Goal: Task Accomplishment & Management: Use online tool/utility

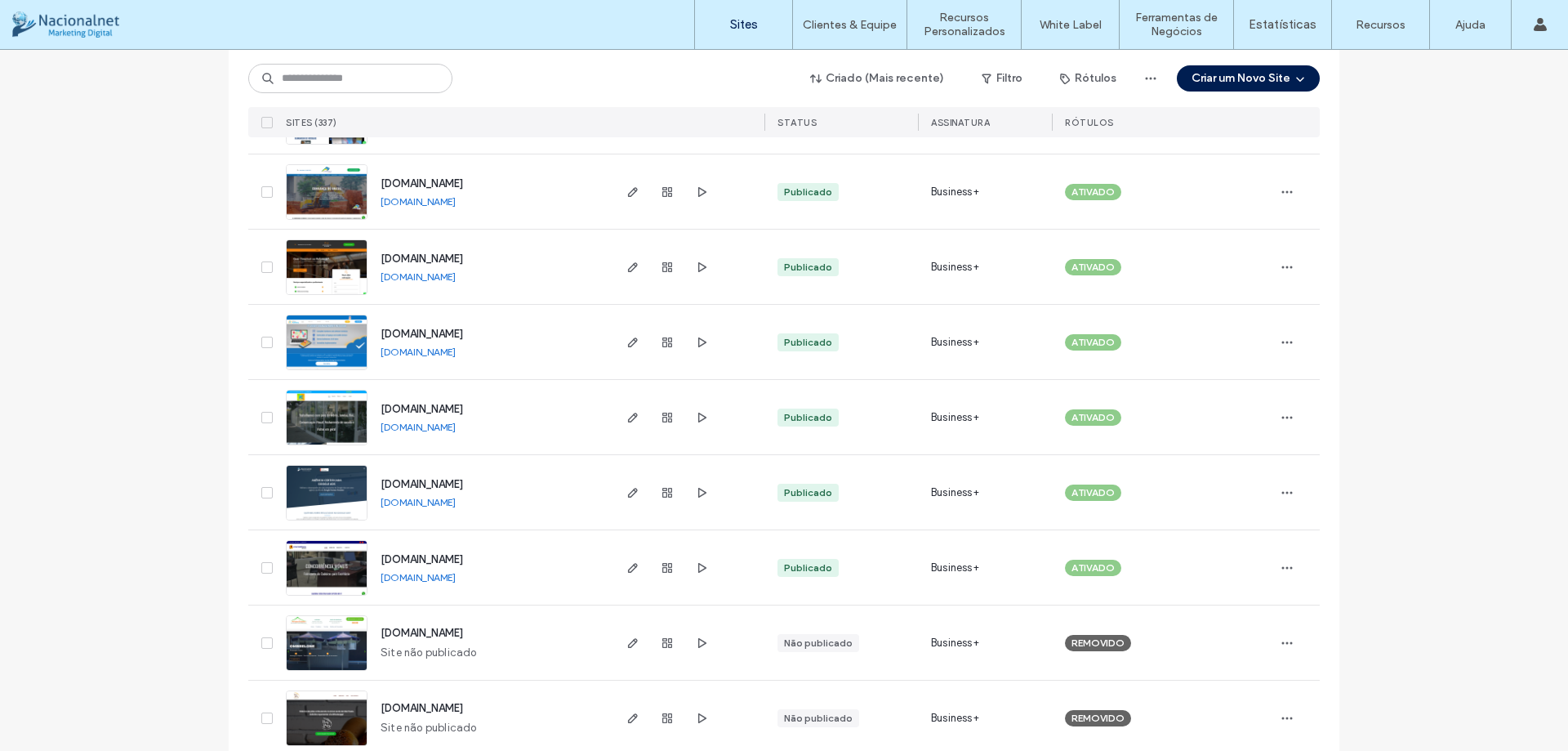
scroll to position [246, 0]
click at [630, 568] on icon "button" at bounding box center [633, 567] width 13 height 13
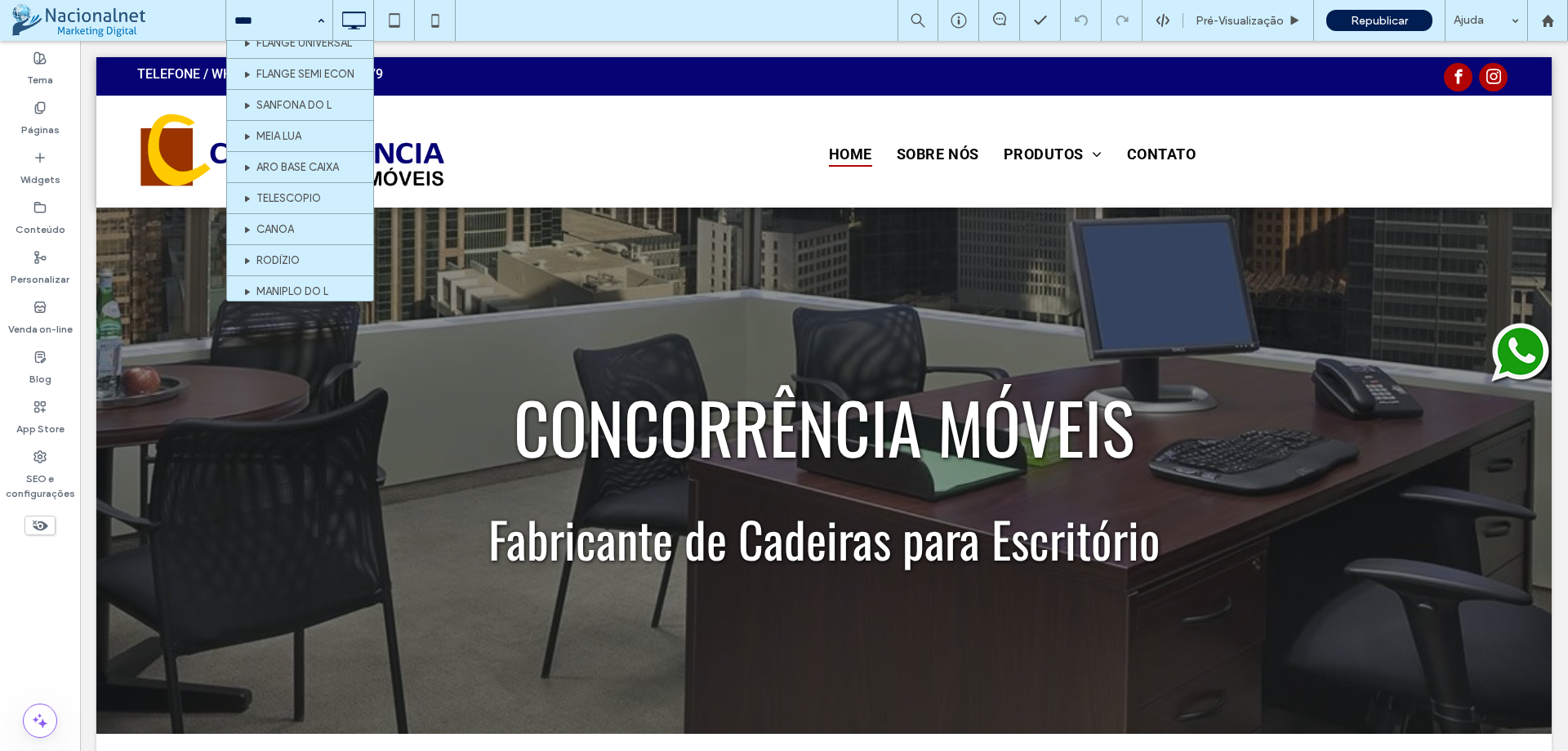
scroll to position [736, 0]
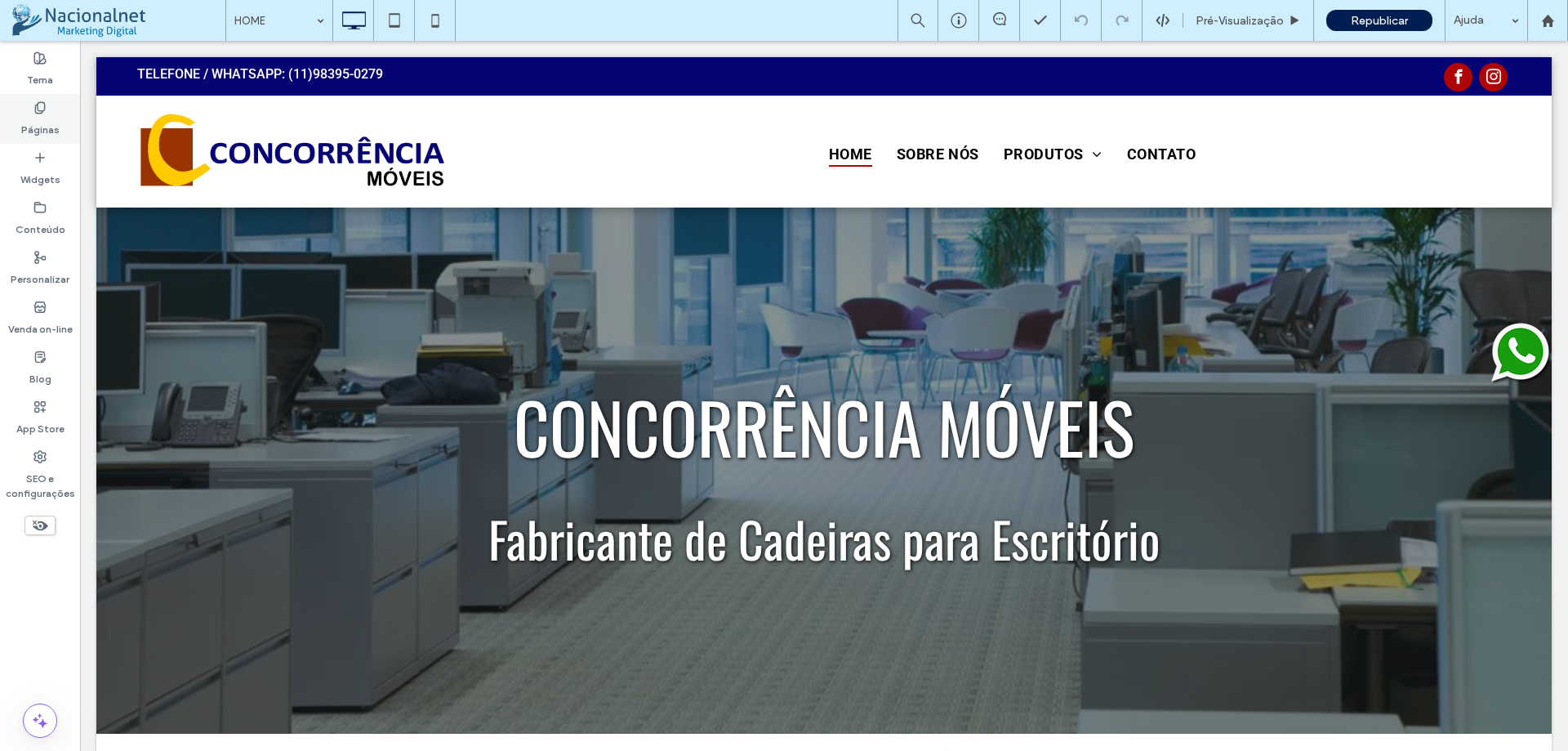
click at [52, 131] on label "Páginas" at bounding box center [40, 126] width 39 height 23
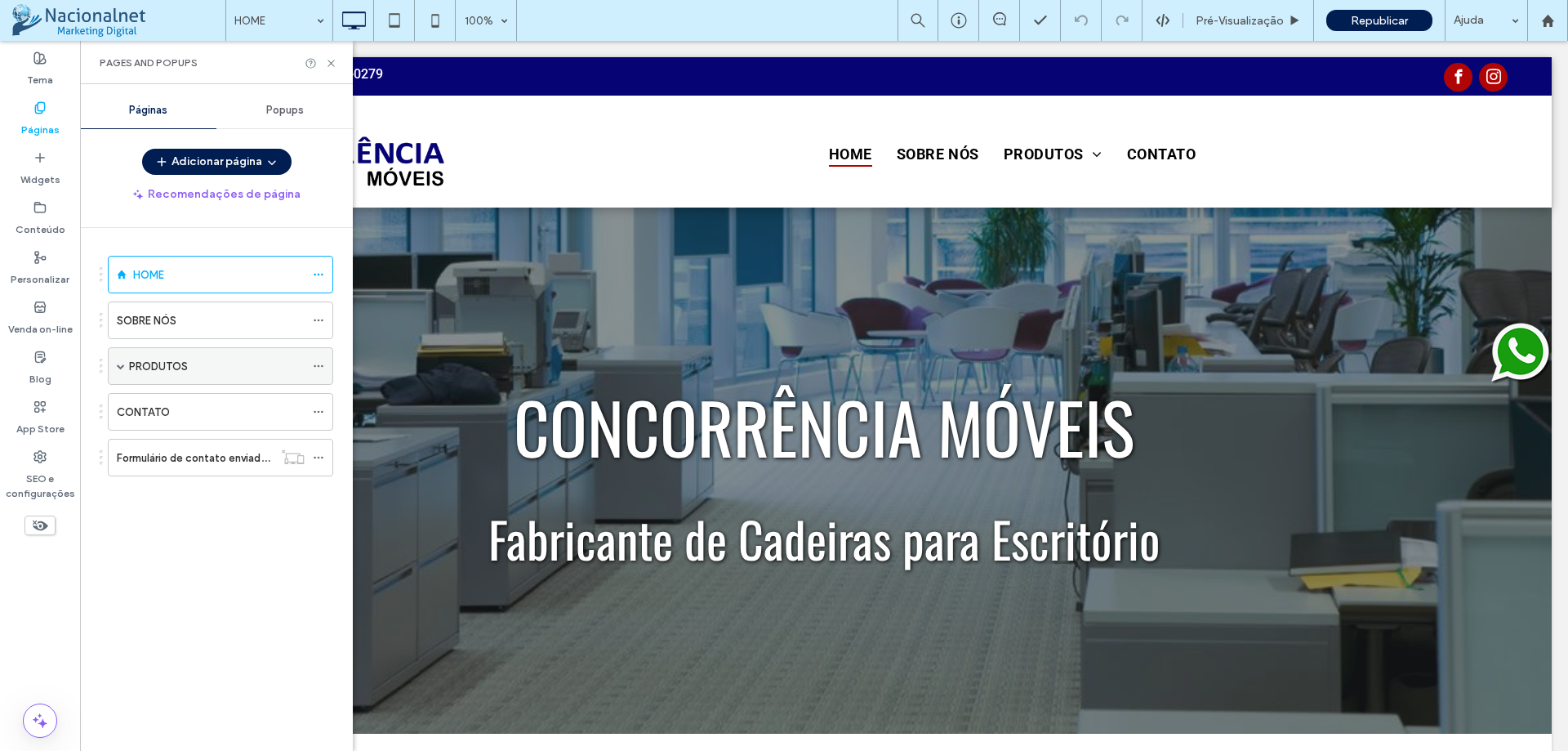
click at [166, 362] on label "PRODUTOS" at bounding box center [158, 366] width 59 height 28
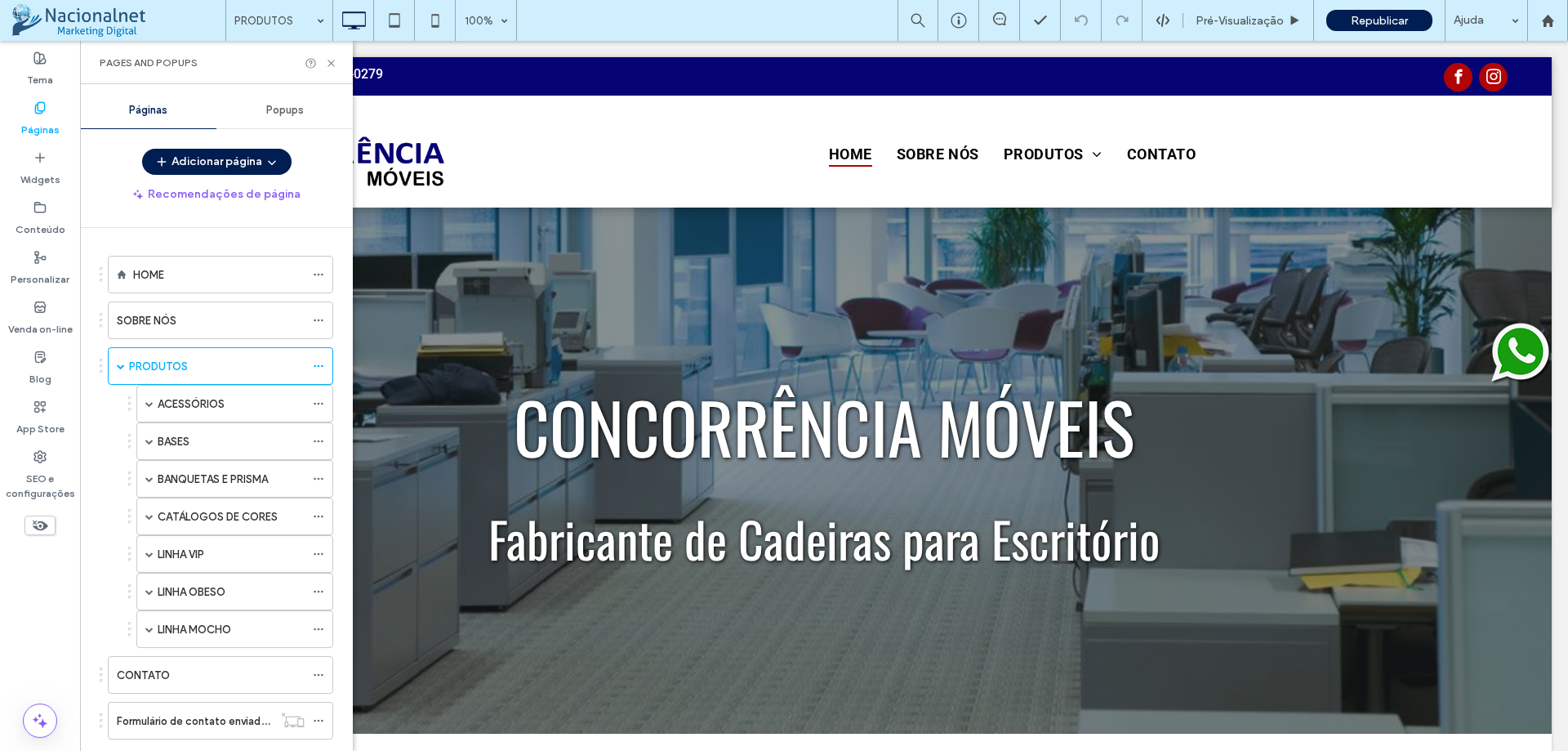
click at [268, 551] on div at bounding box center [784, 376] width 1568 height 751
click at [259, 552] on div "LINHA VIP" at bounding box center [231, 554] width 147 height 17
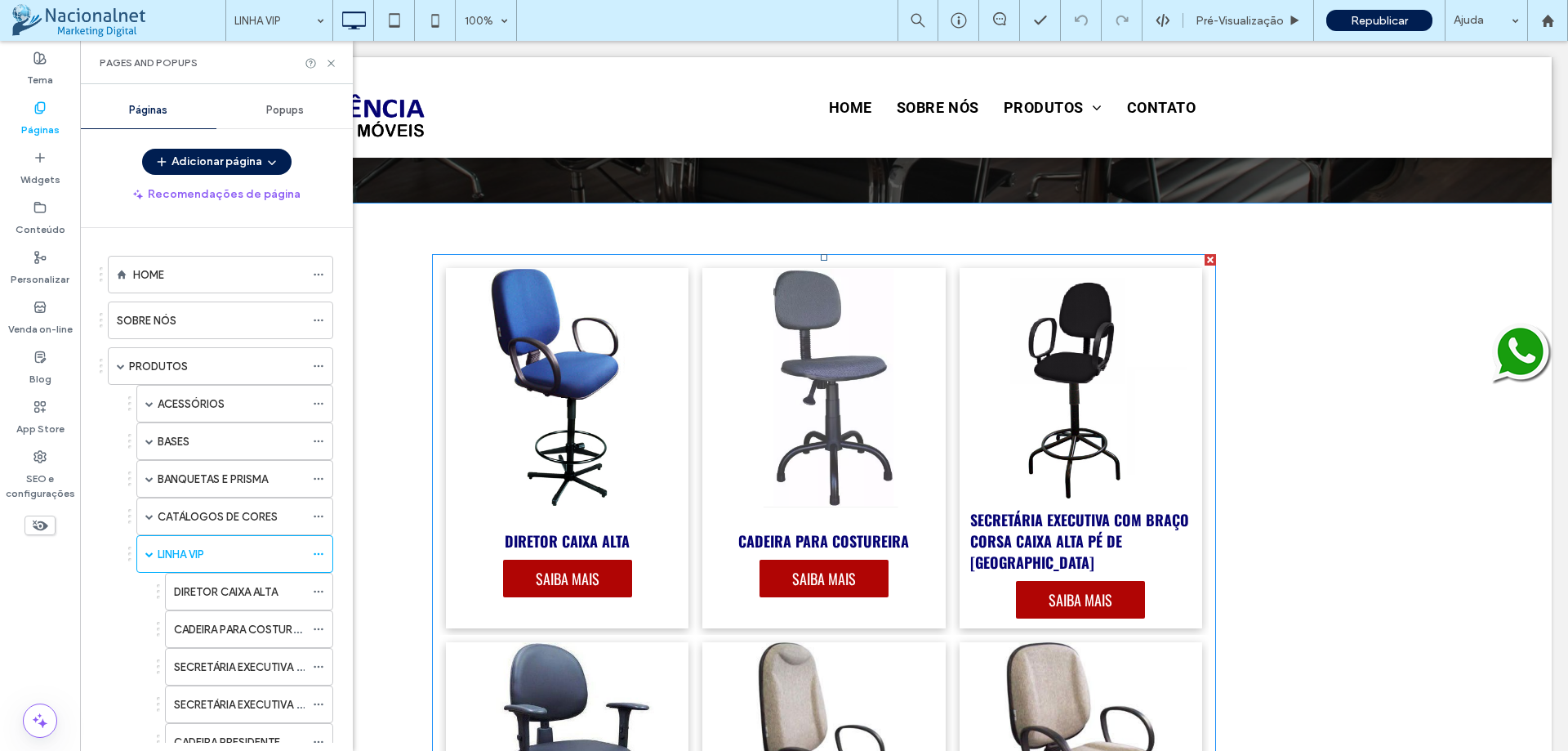
scroll to position [327, 0]
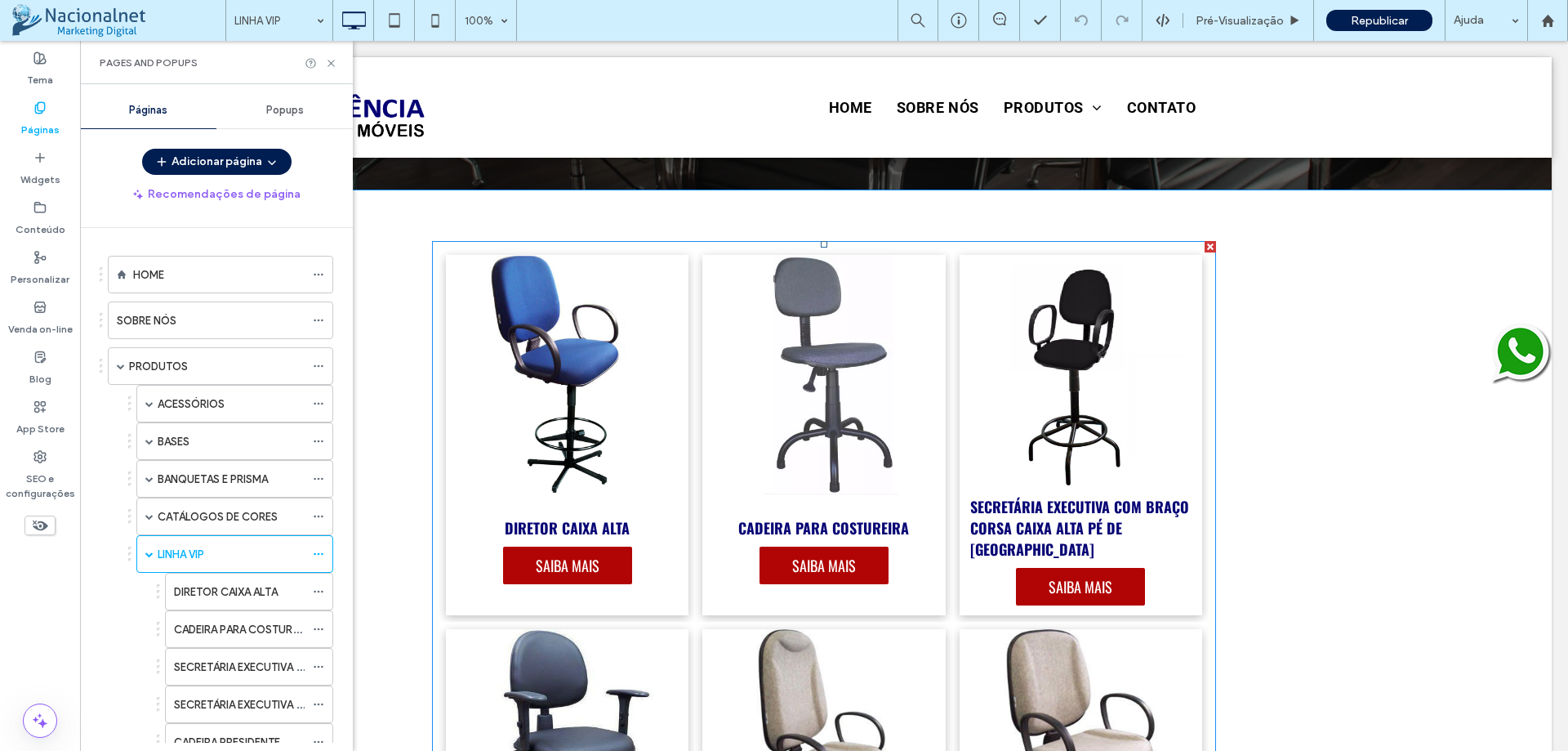
click at [1122, 446] on link at bounding box center [1082, 375] width 258 height 254
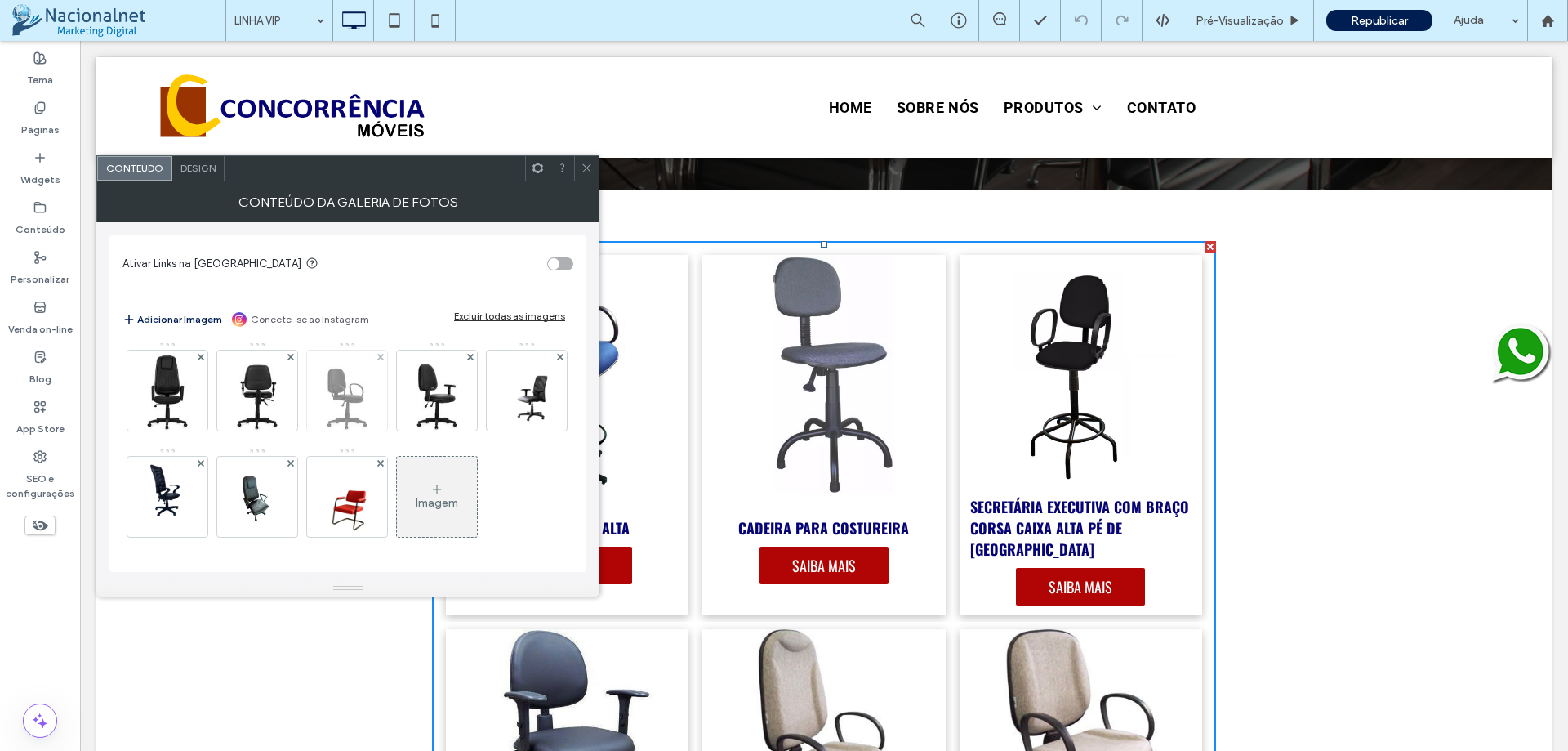
scroll to position [736, 0]
click at [397, 500] on div "Imagem" at bounding box center [436, 497] width 80 height 77
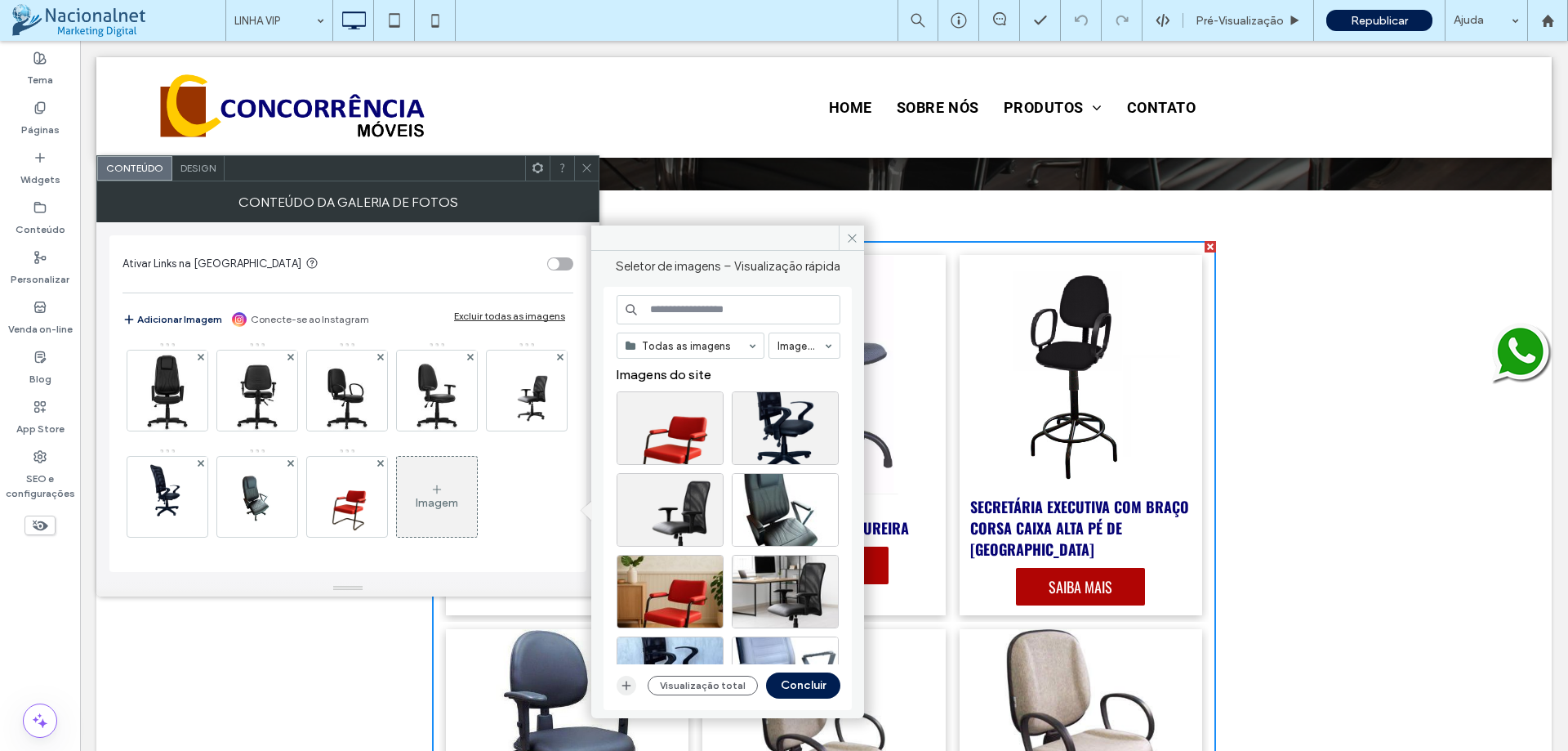
click at [635, 687] on span "button" at bounding box center [626, 685] width 20 height 20
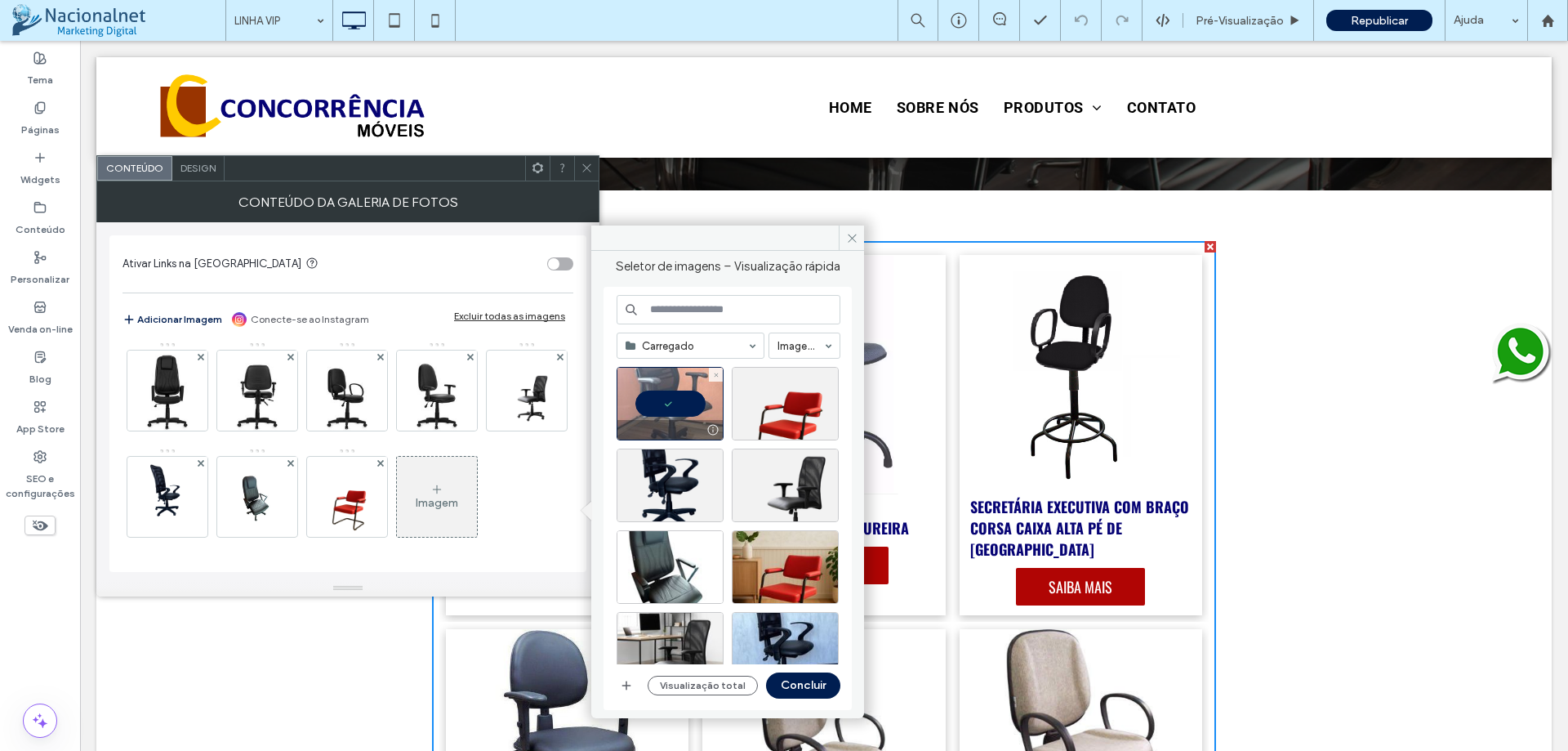
click at [684, 401] on div at bounding box center [671, 404] width 107 height 73
click at [632, 688] on icon "button" at bounding box center [626, 686] width 13 height 13
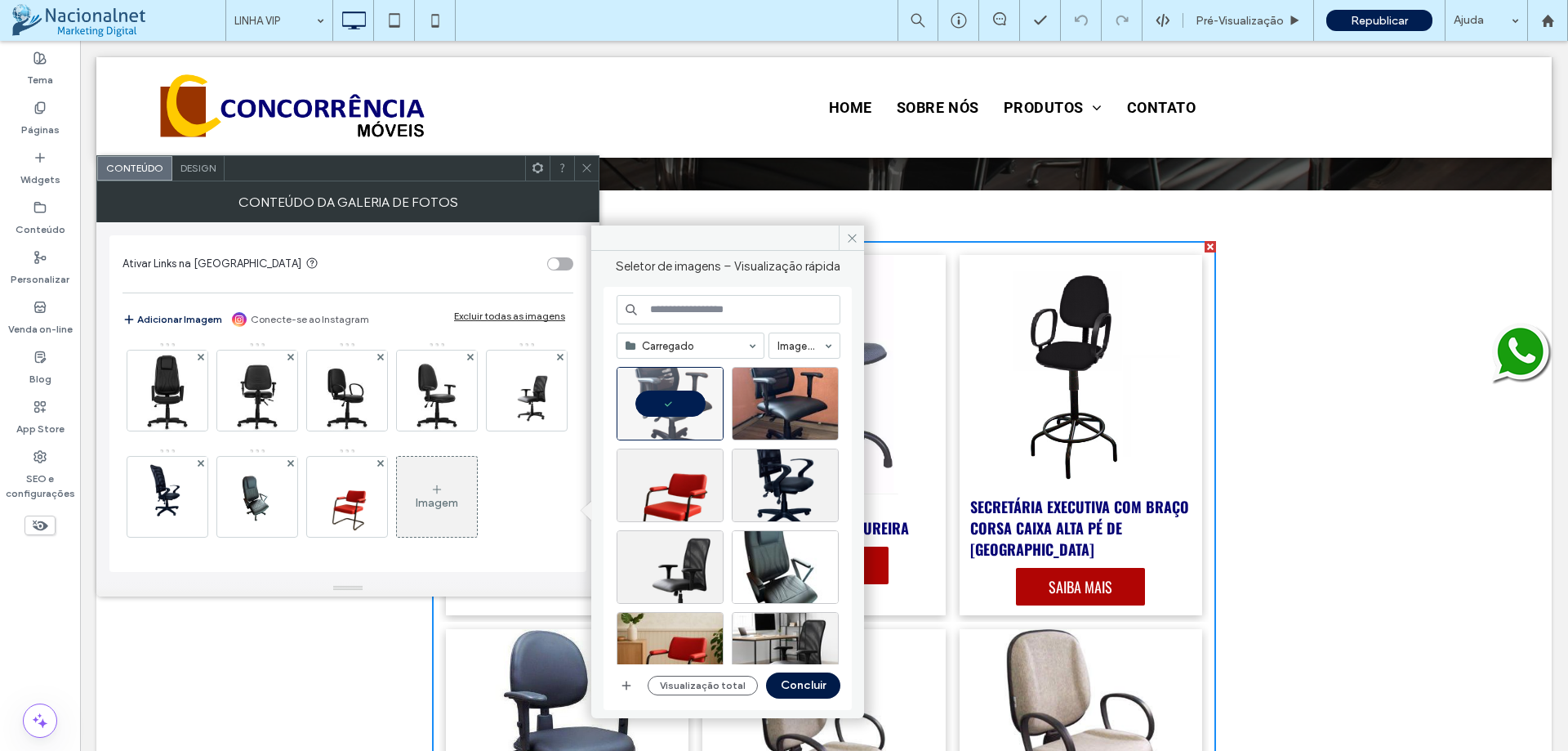
click at [798, 692] on button "Concluir" at bounding box center [803, 686] width 74 height 26
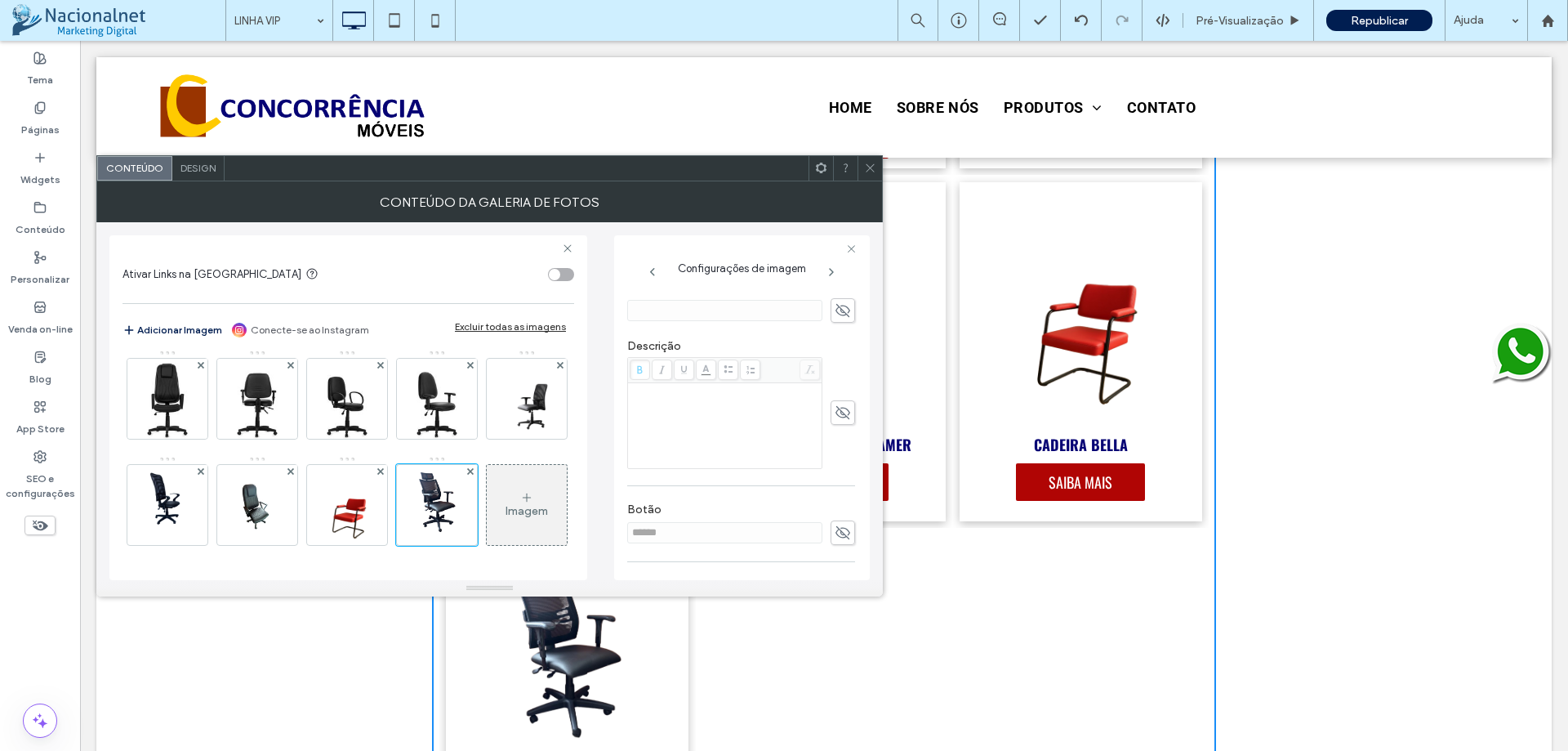
scroll to position [408, 0]
click at [843, 458] on span at bounding box center [843, 451] width 24 height 24
click at [716, 456] on input "******" at bounding box center [725, 451] width 196 height 22
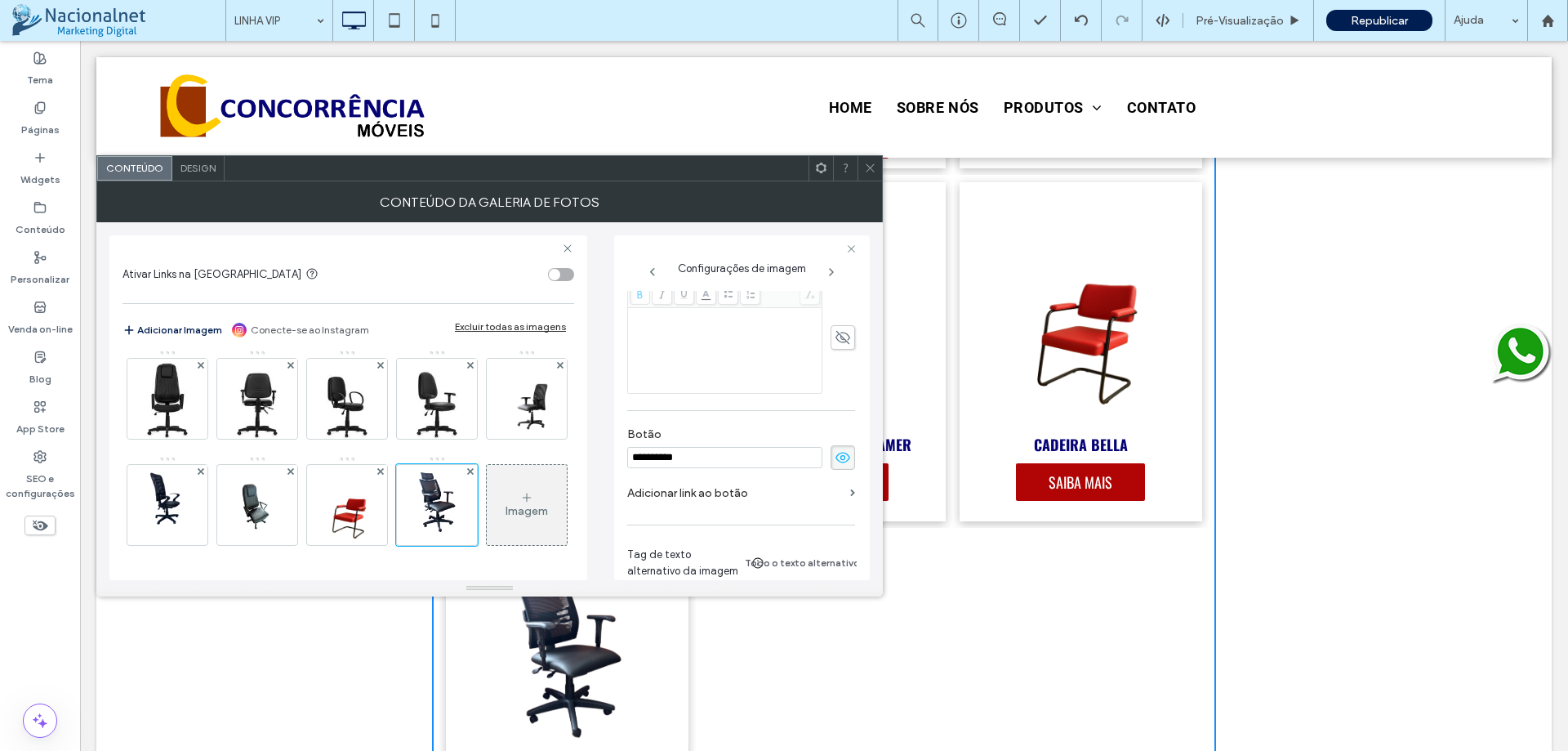
scroll to position [239, 0]
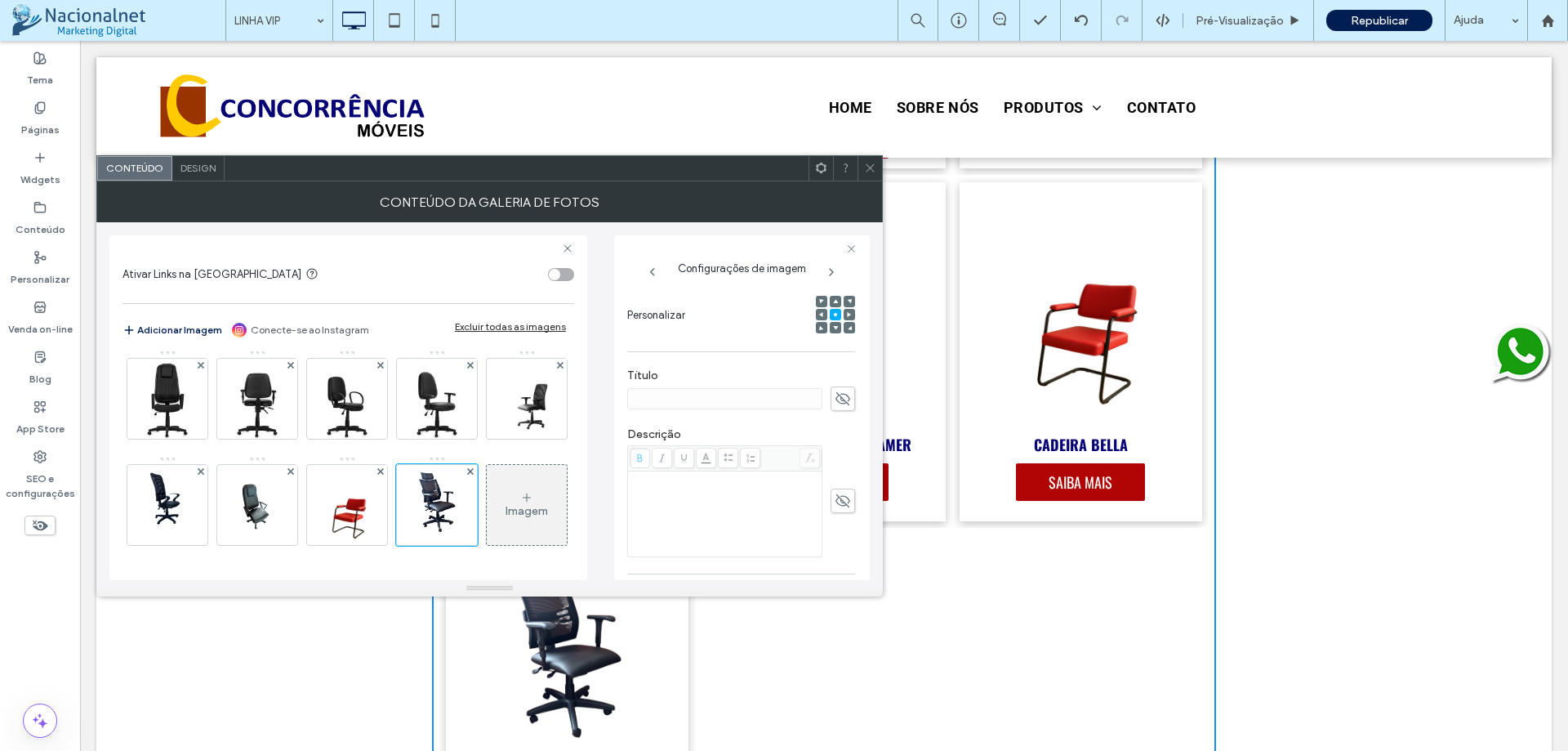
type input "**********"
click at [834, 393] on icon at bounding box center [842, 398] width 16 height 18
click at [709, 395] on input at bounding box center [725, 398] width 196 height 22
type input "**********"
click at [873, 175] on span at bounding box center [870, 168] width 12 height 24
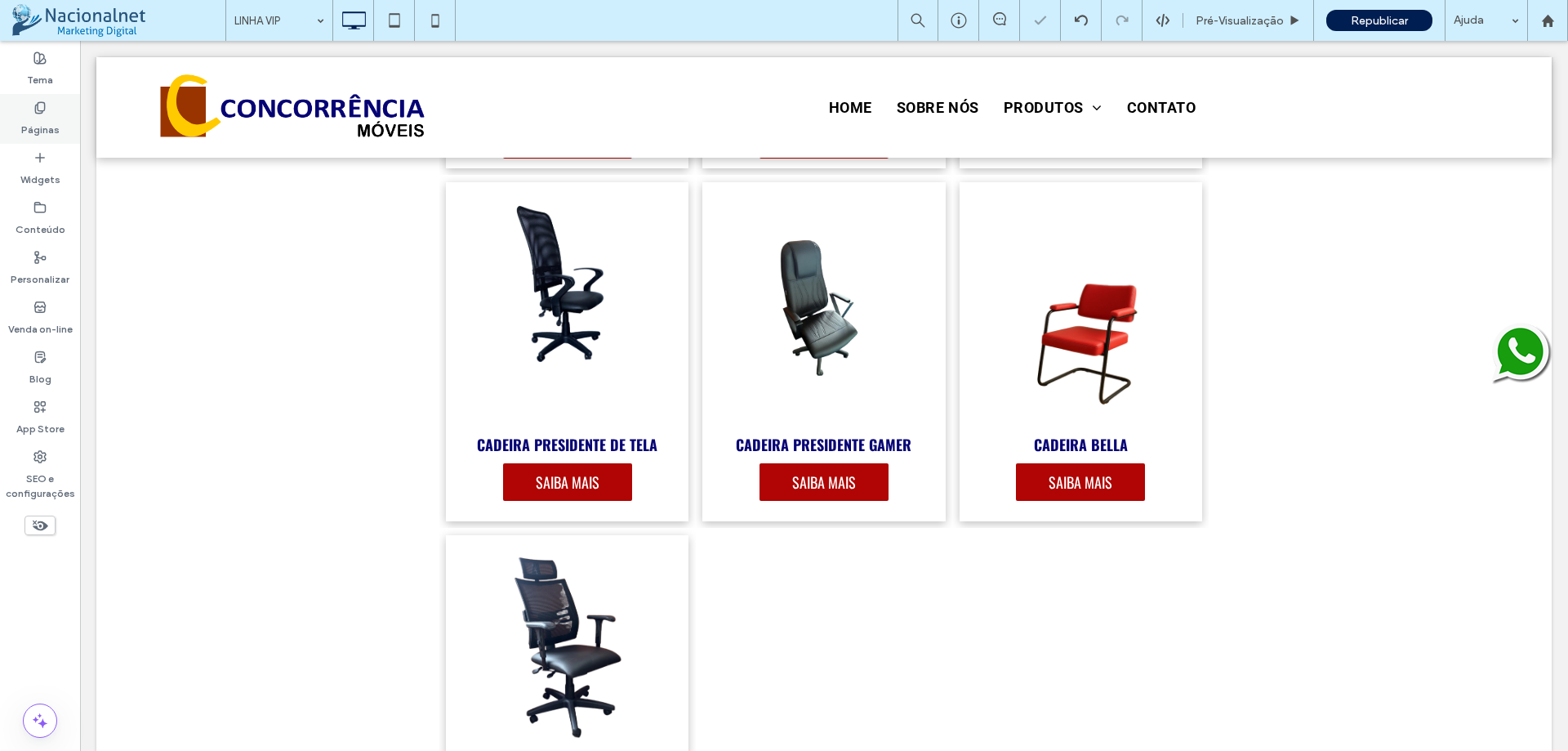
click at [47, 124] on label "Páginas" at bounding box center [40, 126] width 39 height 23
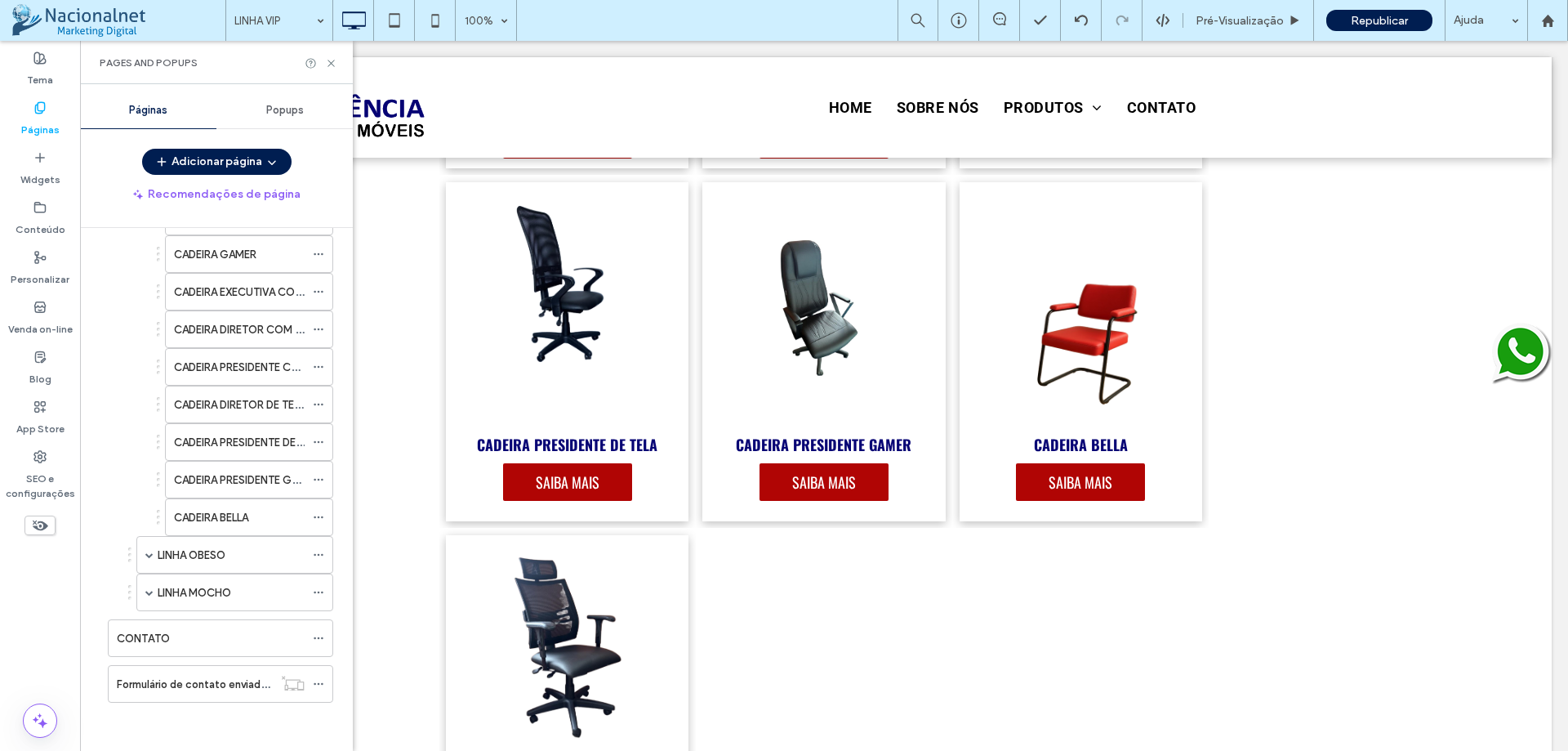
scroll to position [1316, 0]
click at [321, 517] on icon at bounding box center [319, 517] width 11 height 11
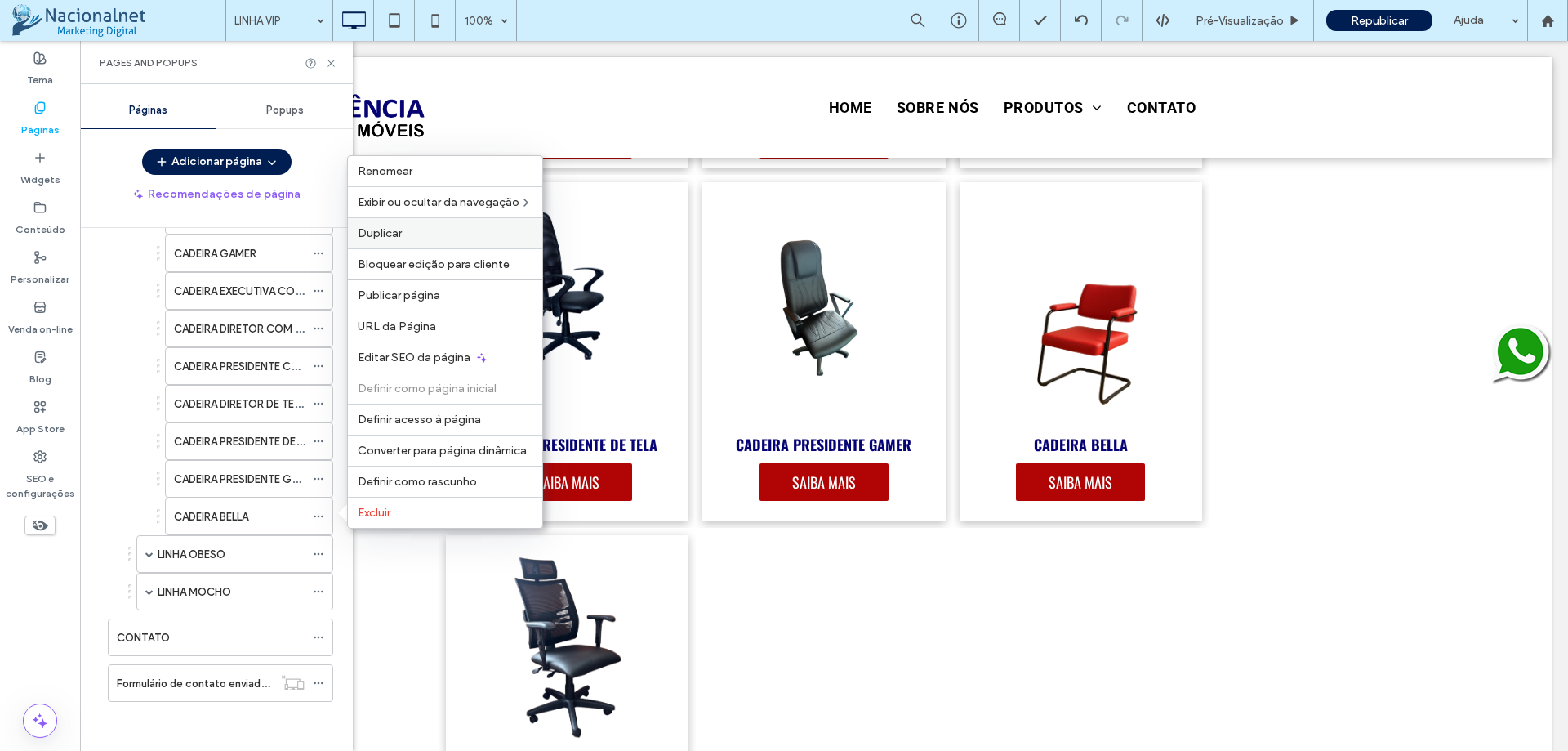
click at [419, 239] on label "Duplicar" at bounding box center [445, 233] width 175 height 14
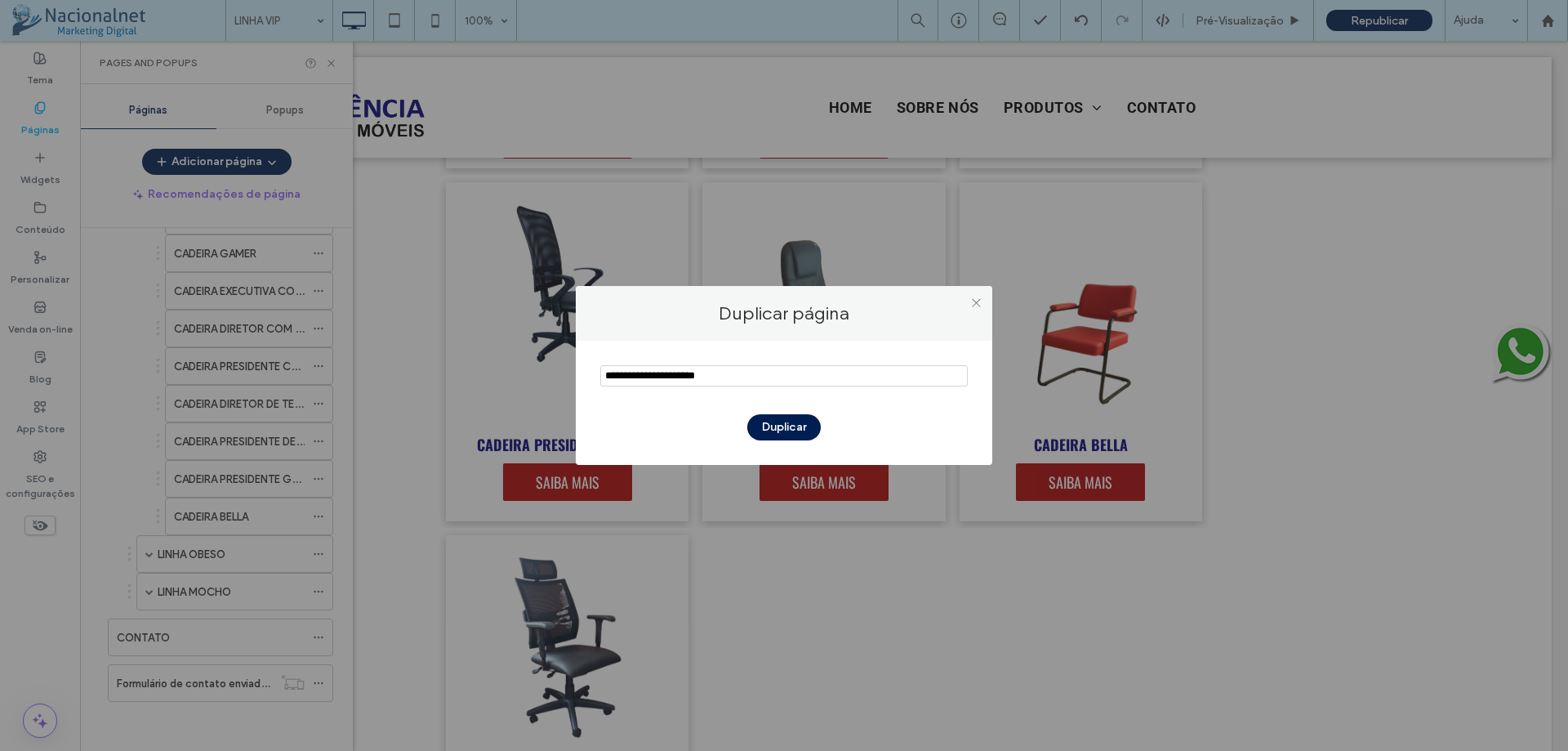
drag, startPoint x: 755, startPoint y: 381, endPoint x: 592, endPoint y: 381, distance: 163.0
click at [592, 381] on div "Duplicar" at bounding box center [784, 403] width 417 height 124
type input "**********"
click at [772, 421] on button "Duplicar" at bounding box center [784, 427] width 73 height 26
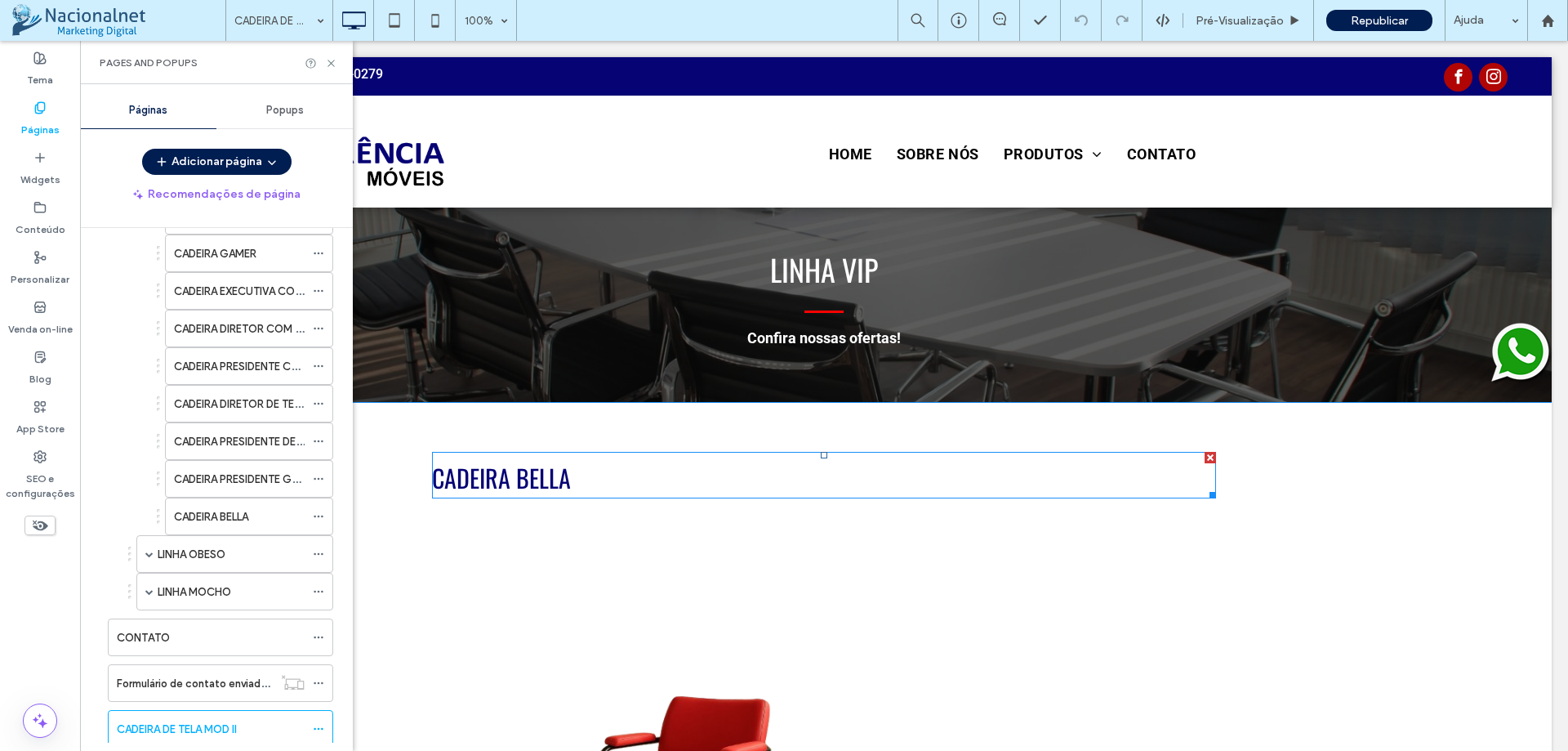
click at [580, 491] on h2 "CADEIRA BELLA" at bounding box center [824, 474] width 784 height 46
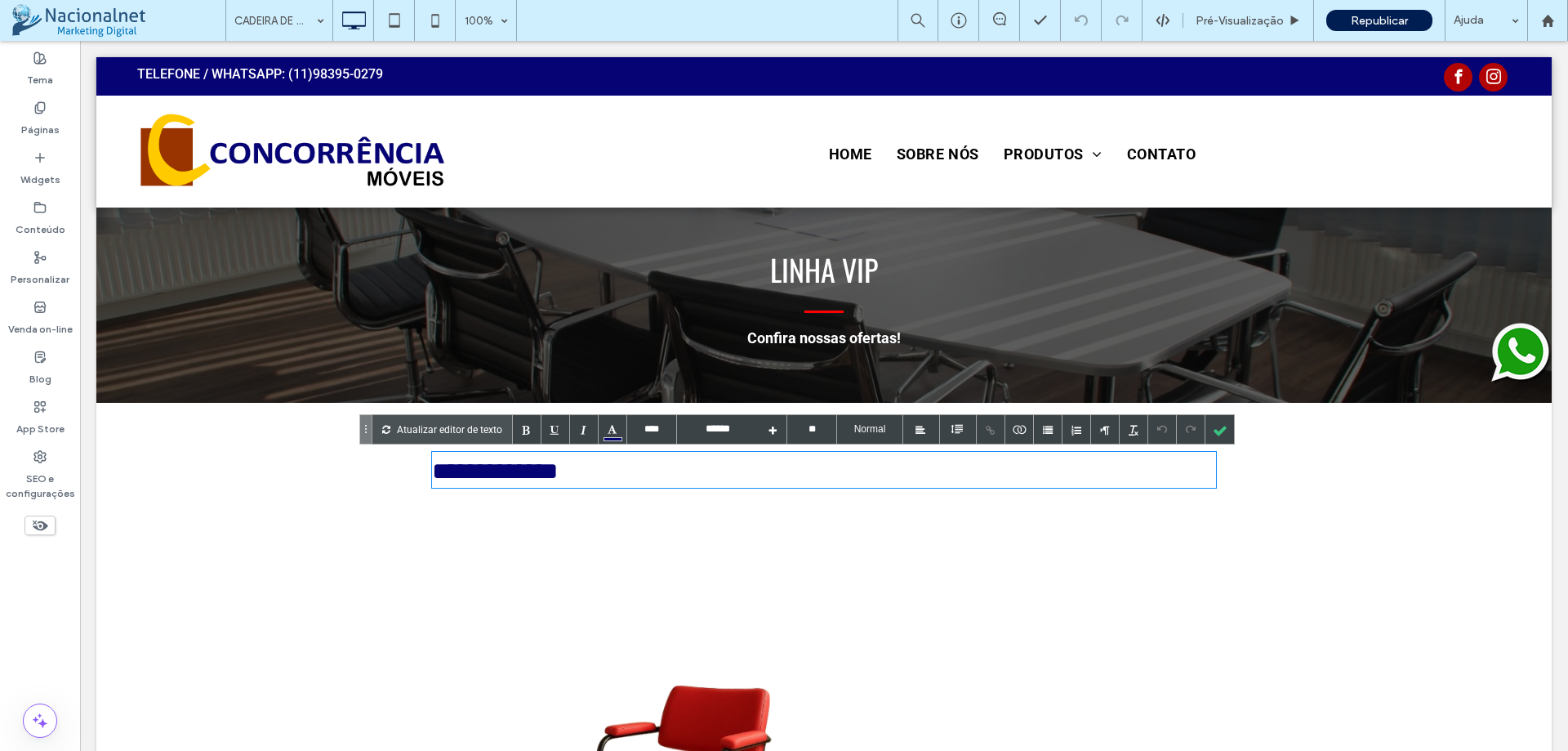
type input "****"
click at [580, 485] on h2 "**********" at bounding box center [824, 470] width 784 height 36
drag, startPoint x: 579, startPoint y: 484, endPoint x: 461, endPoint y: 487, distance: 118.0
click at [461, 487] on h2 "**********" at bounding box center [824, 470] width 784 height 36
click at [574, 487] on h2 "**********" at bounding box center [824, 470] width 784 height 36
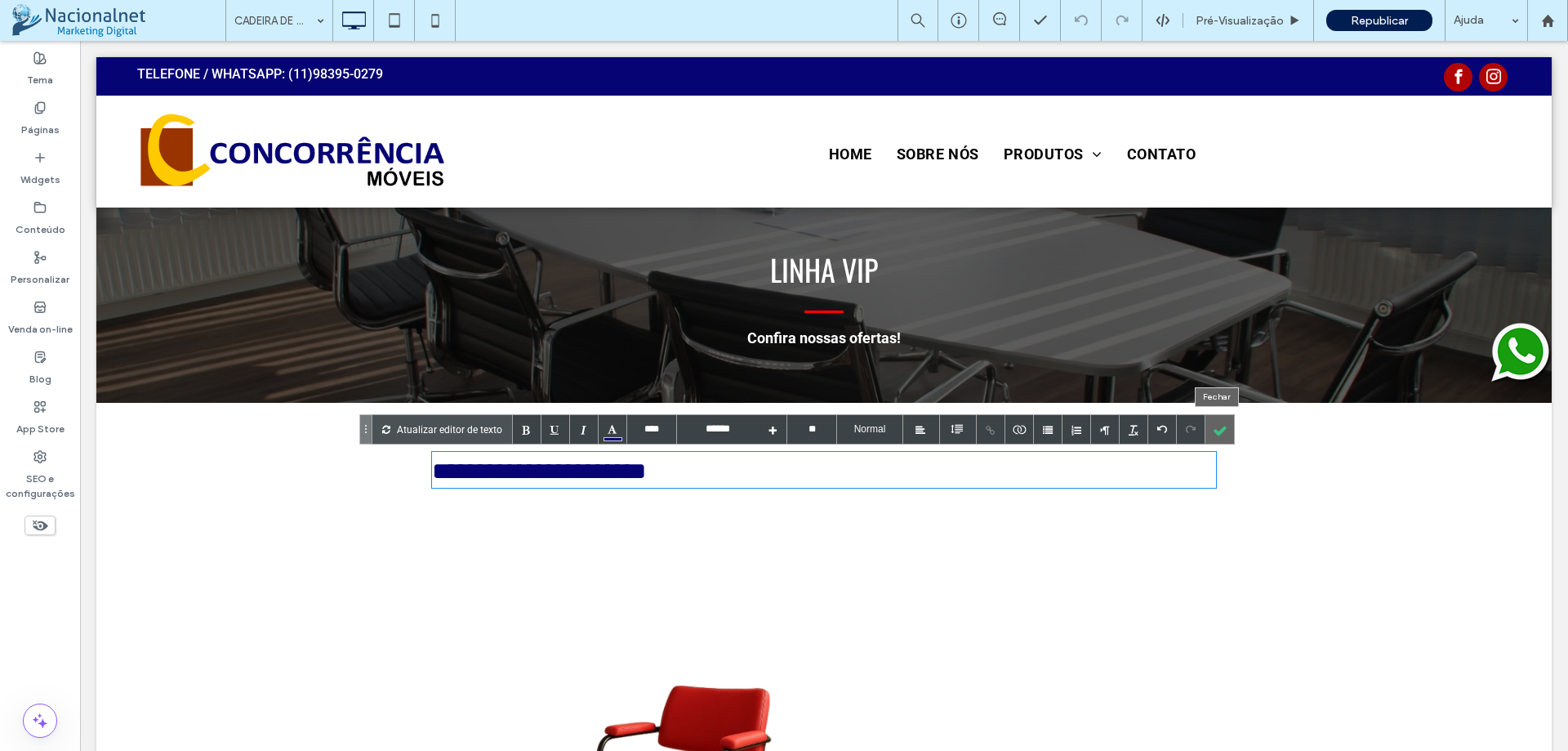
click at [1227, 426] on div at bounding box center [1220, 429] width 28 height 28
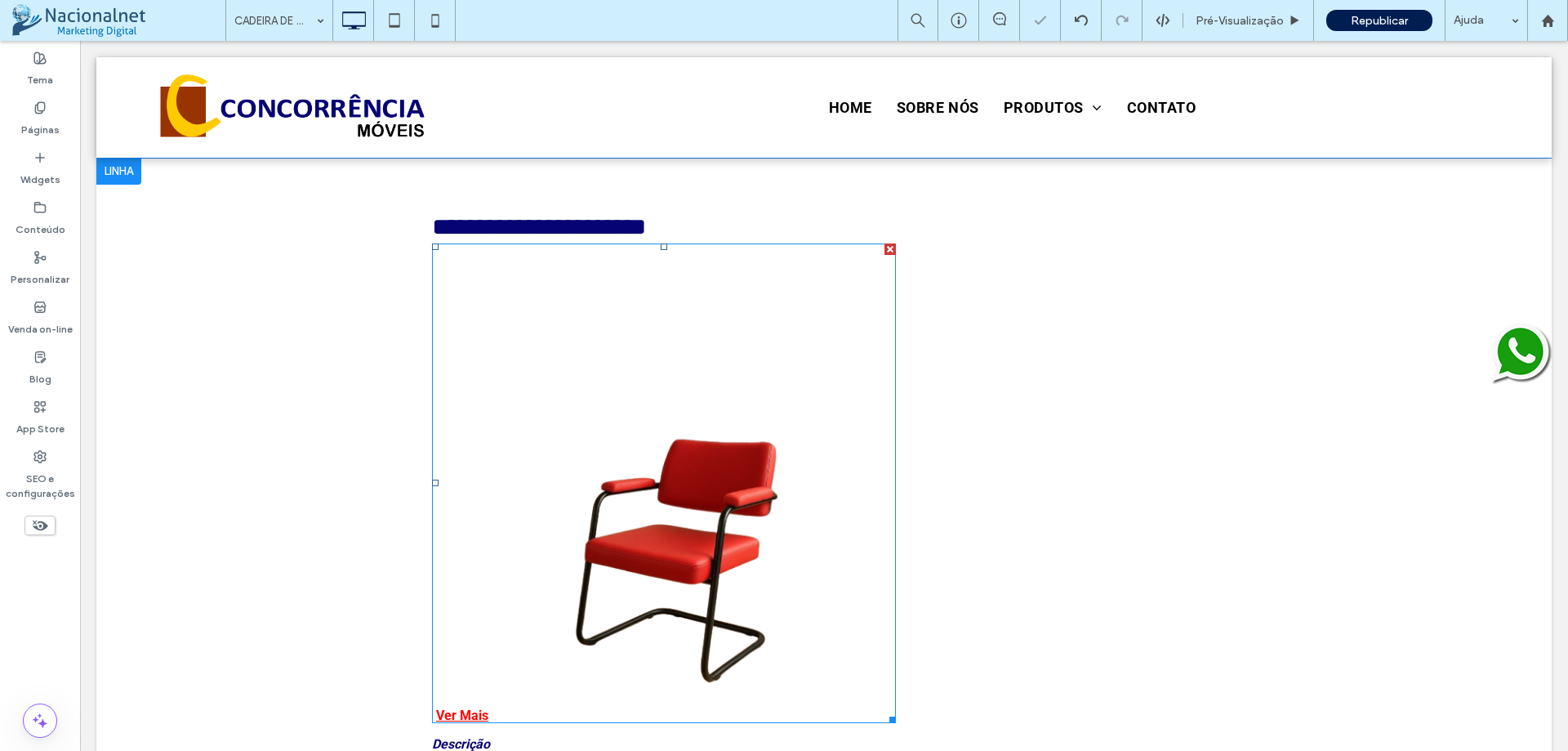
scroll to position [246, 0]
click at [765, 524] on link at bounding box center [663, 473] width 483 height 483
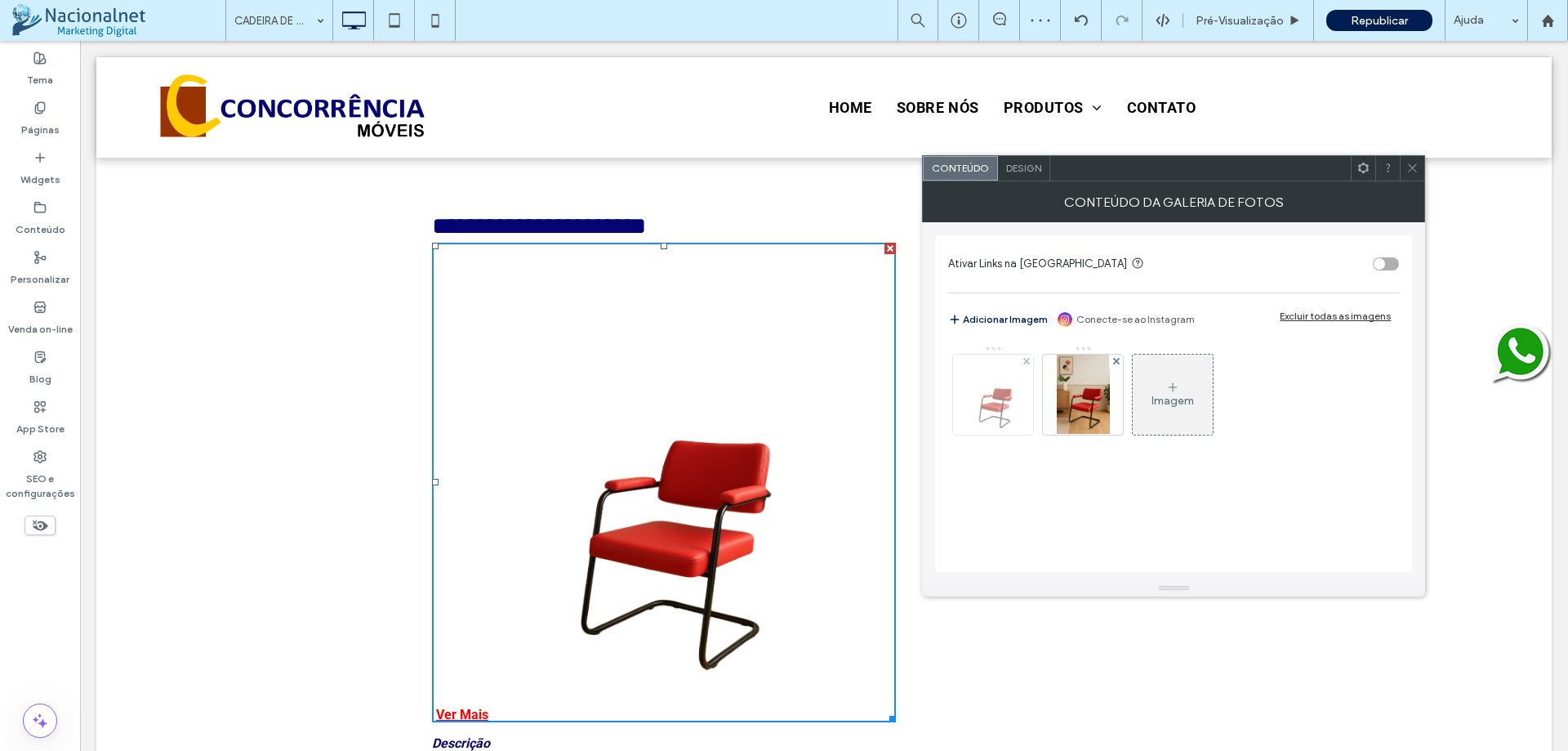
click at [997, 399] on img at bounding box center [993, 394] width 53 height 80
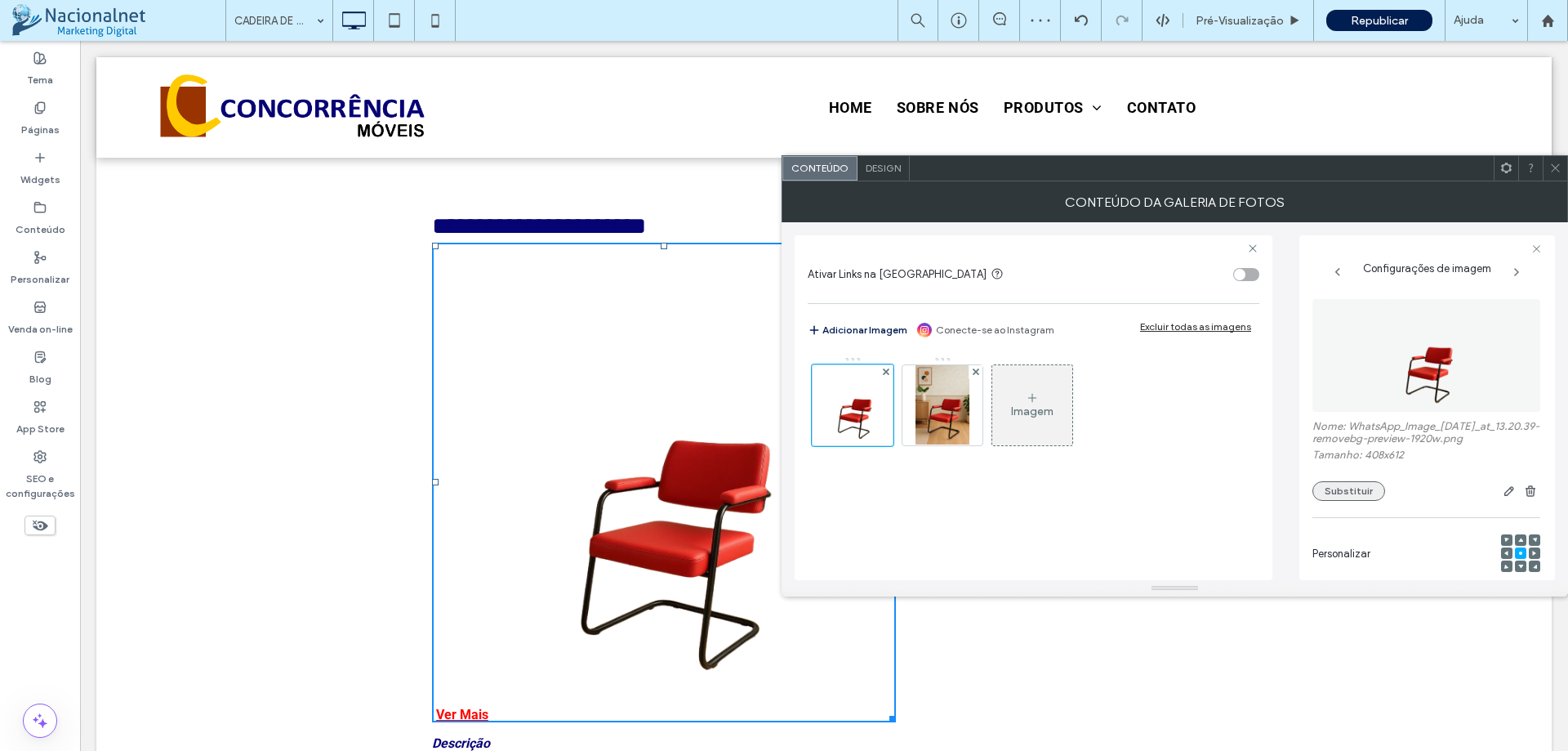
click at [1360, 501] on button "Substituir" at bounding box center [1348, 490] width 72 height 20
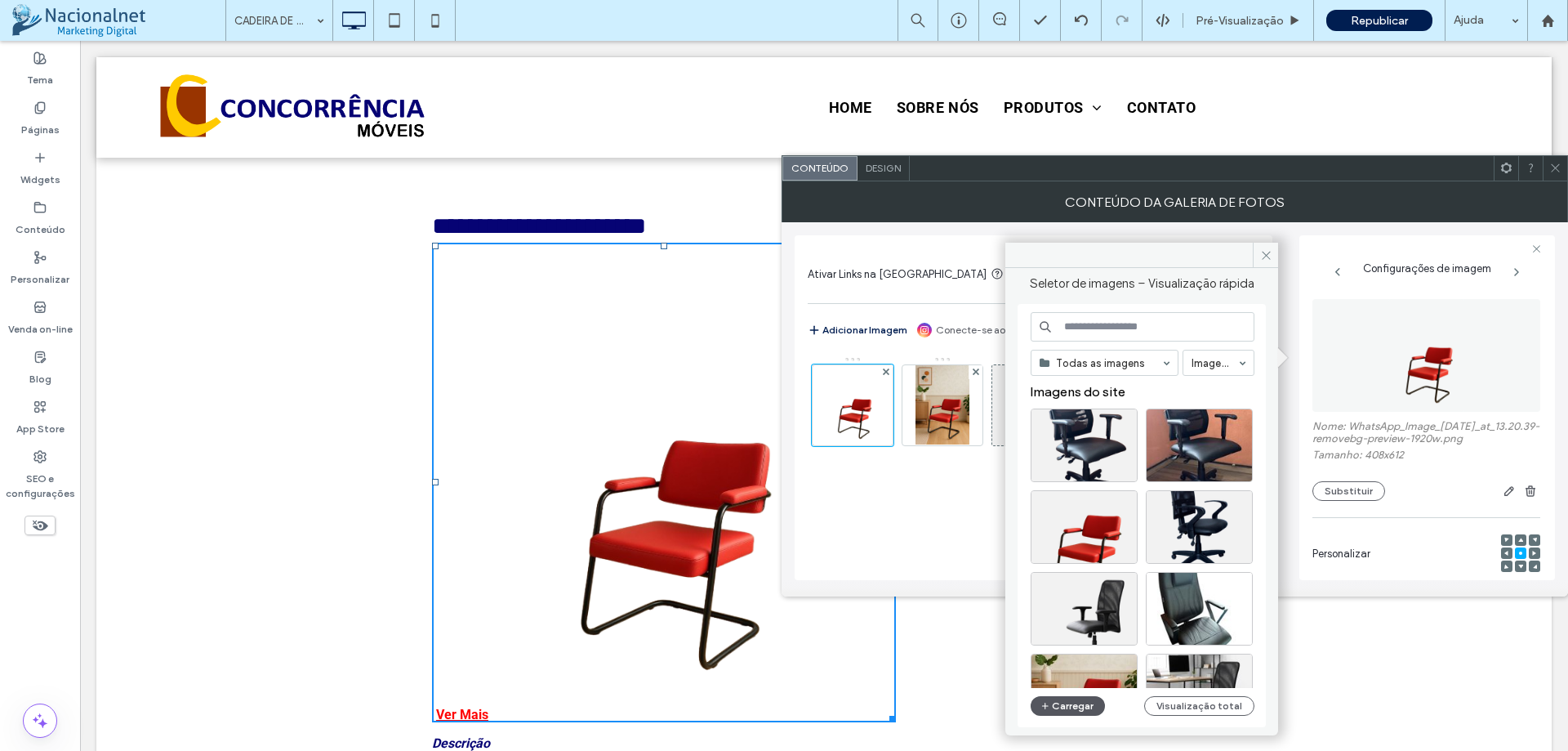
click at [1067, 708] on button "Carregar" at bounding box center [1068, 706] width 74 height 20
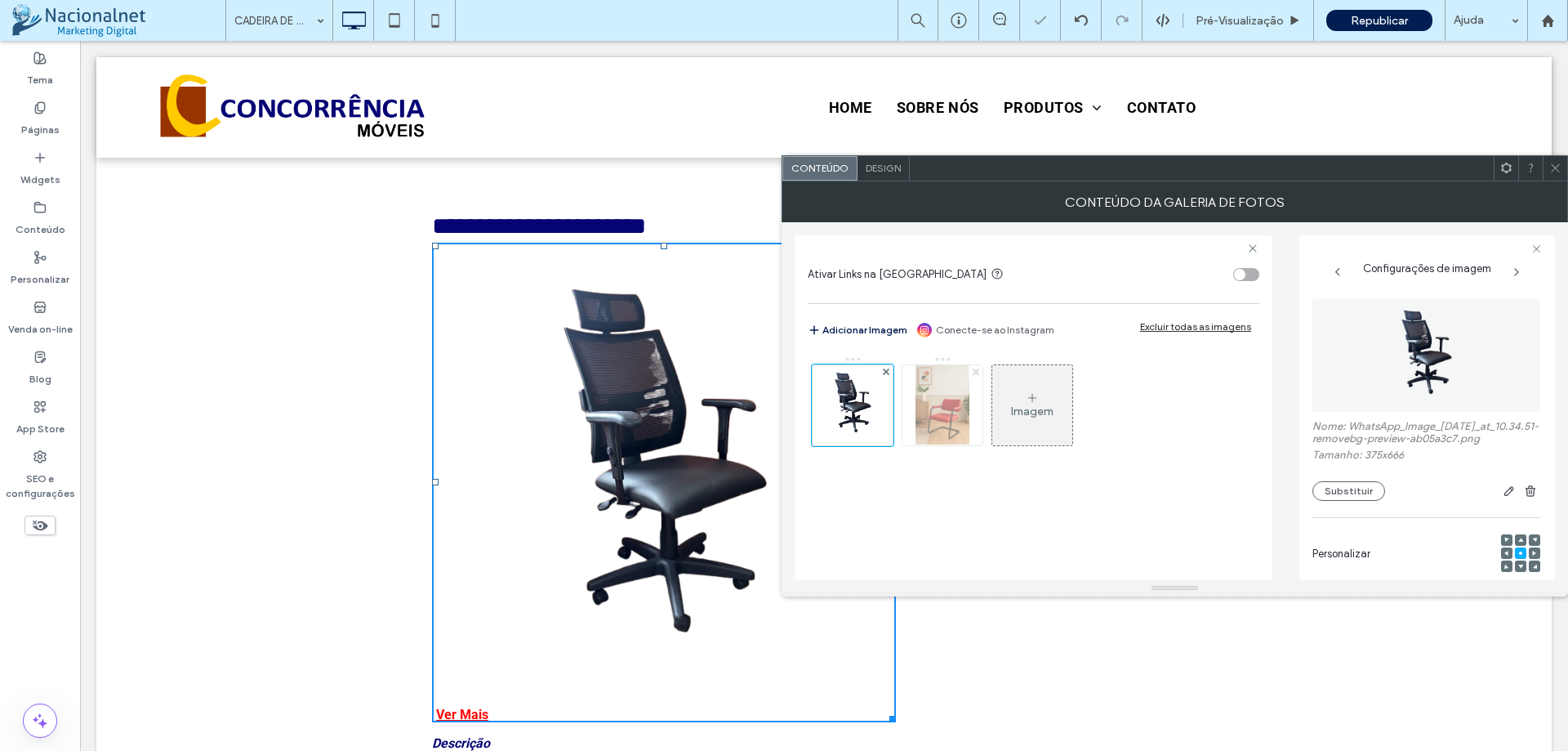
click at [975, 372] on use at bounding box center [974, 372] width 7 height 7
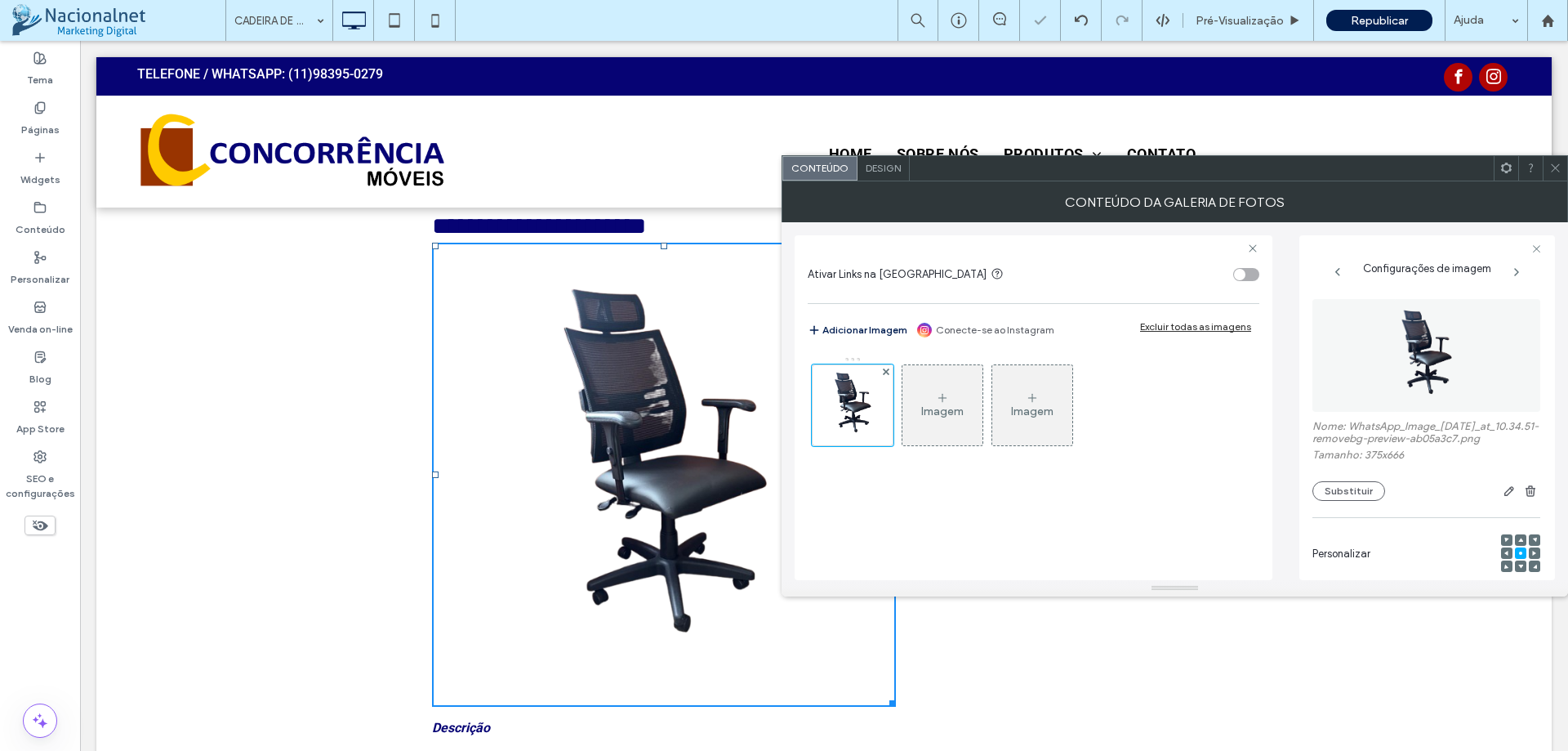
click at [958, 402] on div "Imagem" at bounding box center [942, 406] width 80 height 77
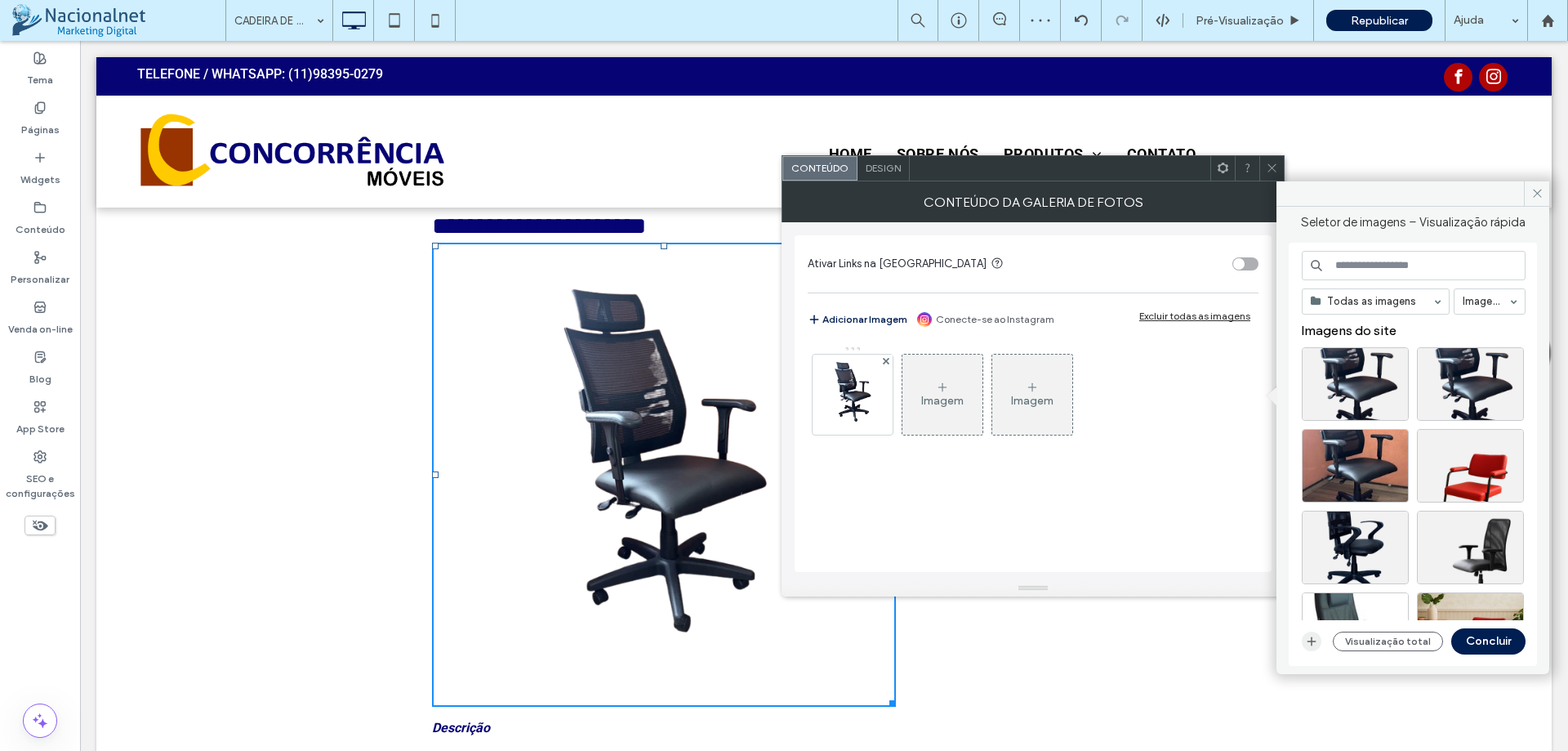
click at [1312, 646] on icon "button" at bounding box center [1312, 642] width 13 height 13
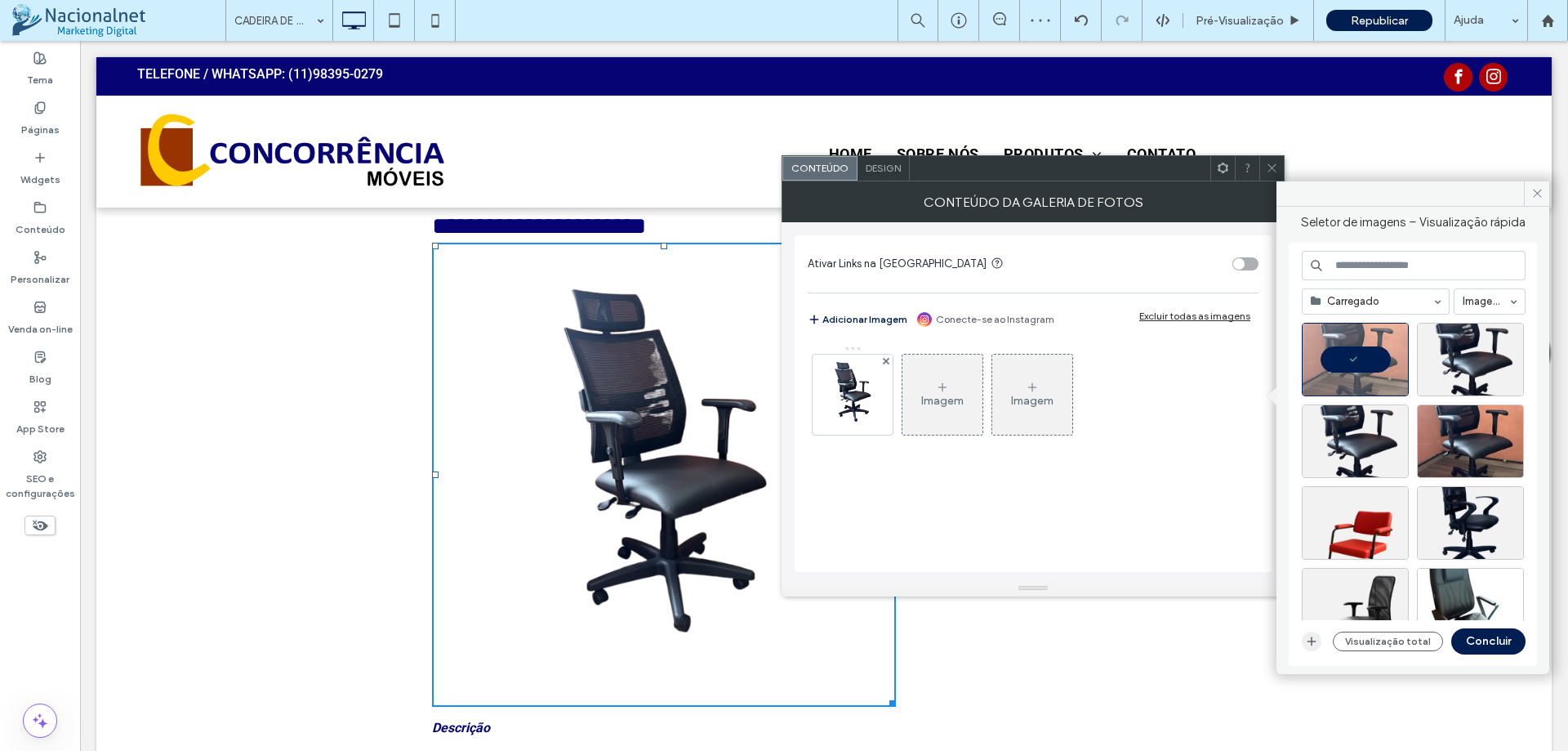
click at [1312, 641] on use "button" at bounding box center [1312, 641] width 9 height 9
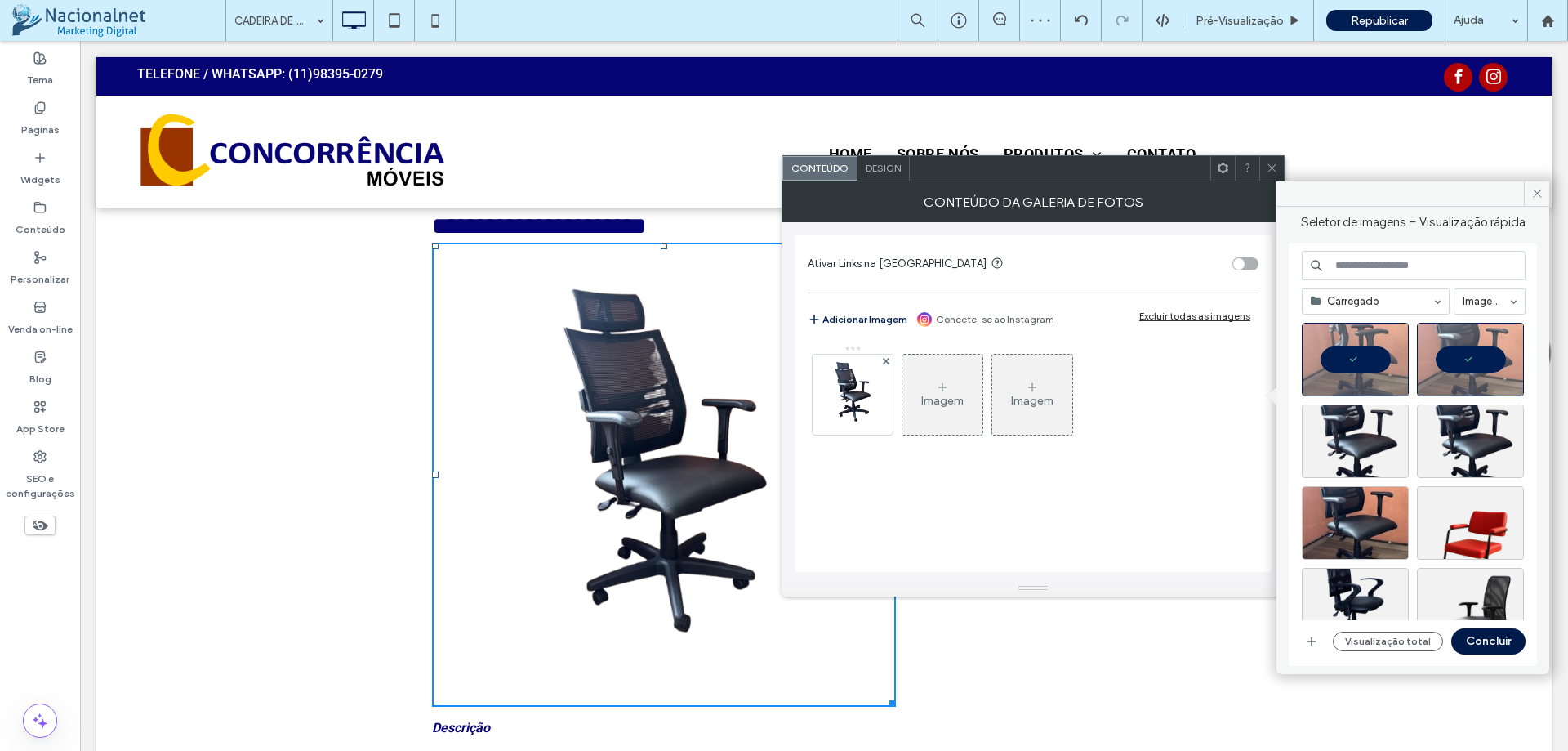
click at [1486, 634] on button "Concluir" at bounding box center [1488, 642] width 74 height 26
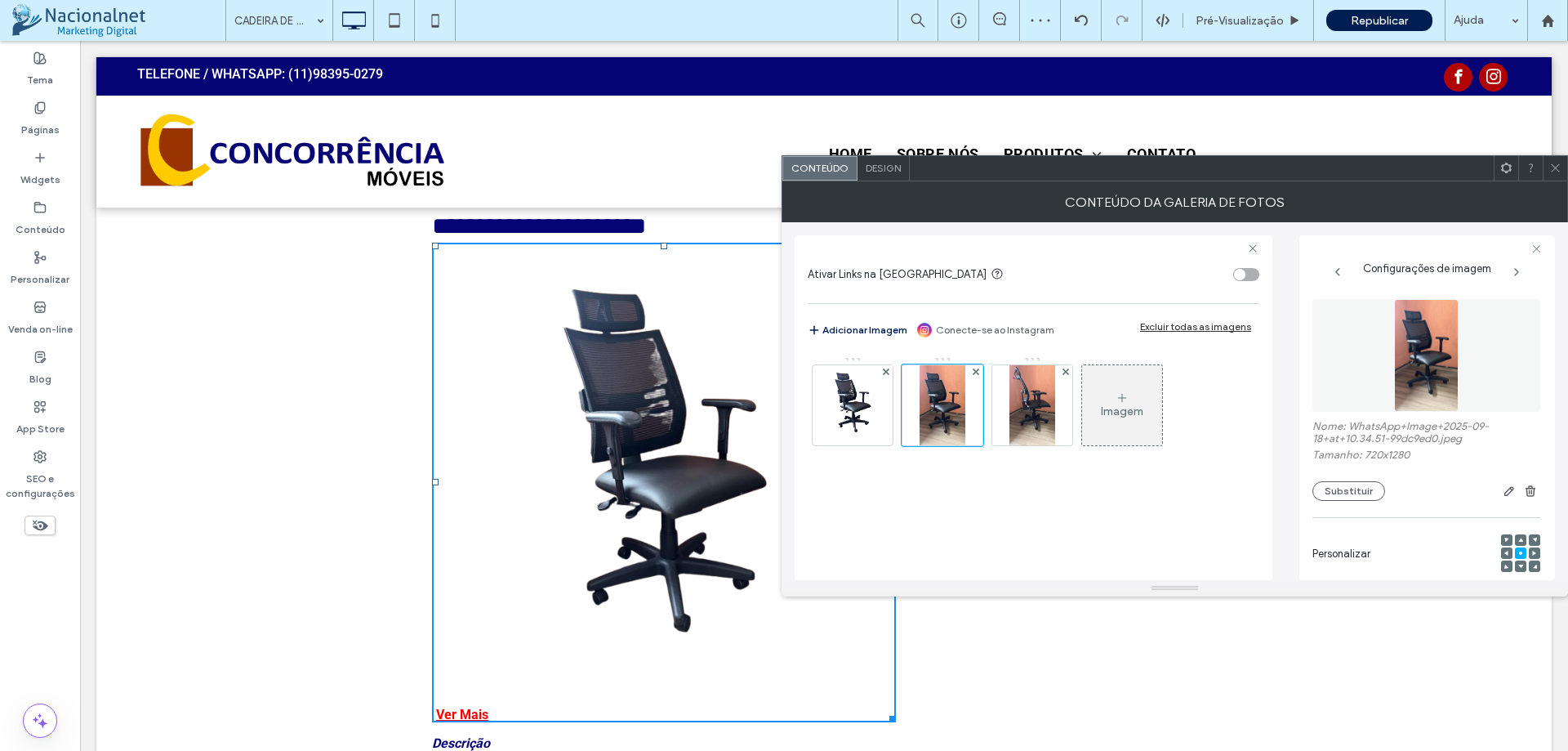
click at [1561, 174] on div at bounding box center [1555, 168] width 24 height 24
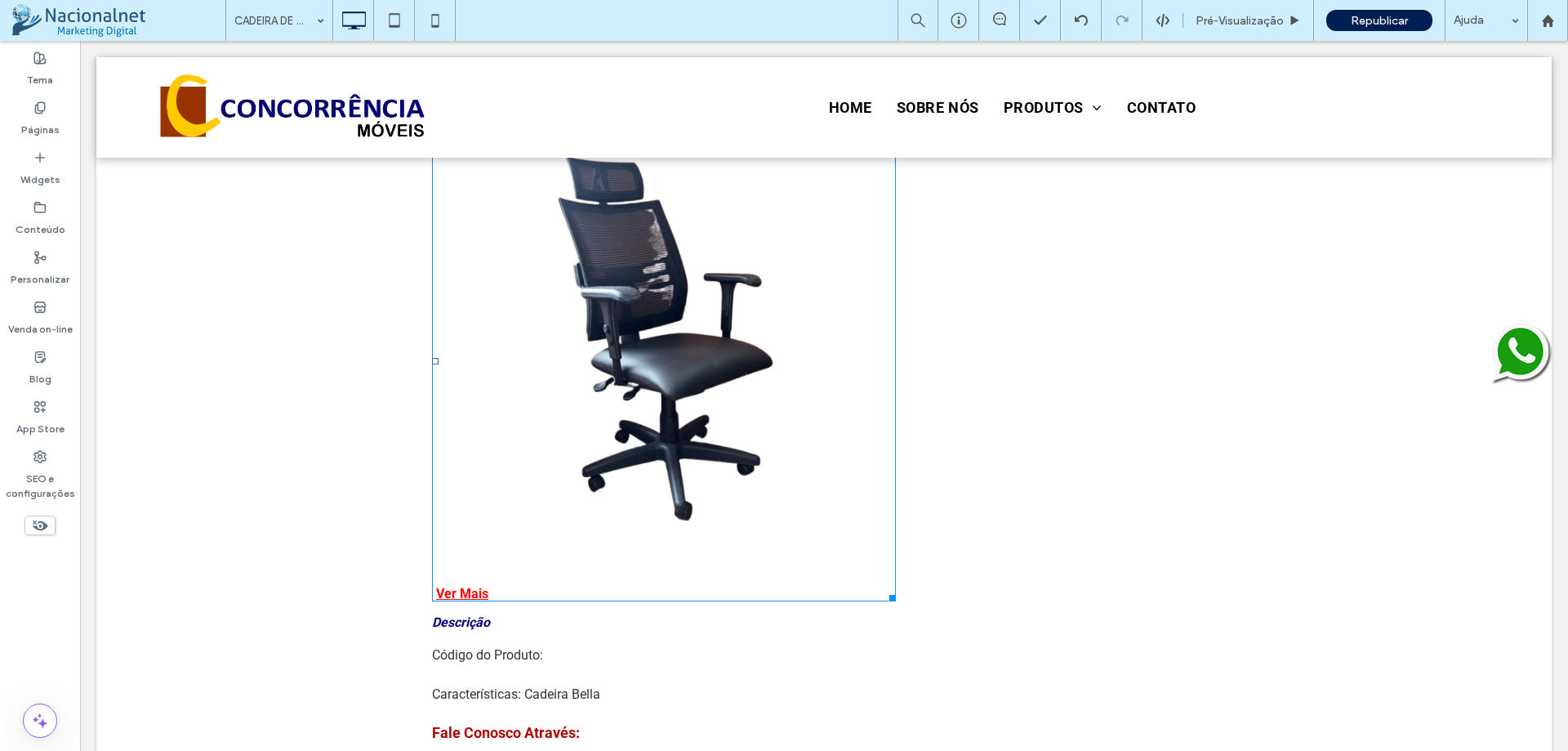
scroll to position [408, 0]
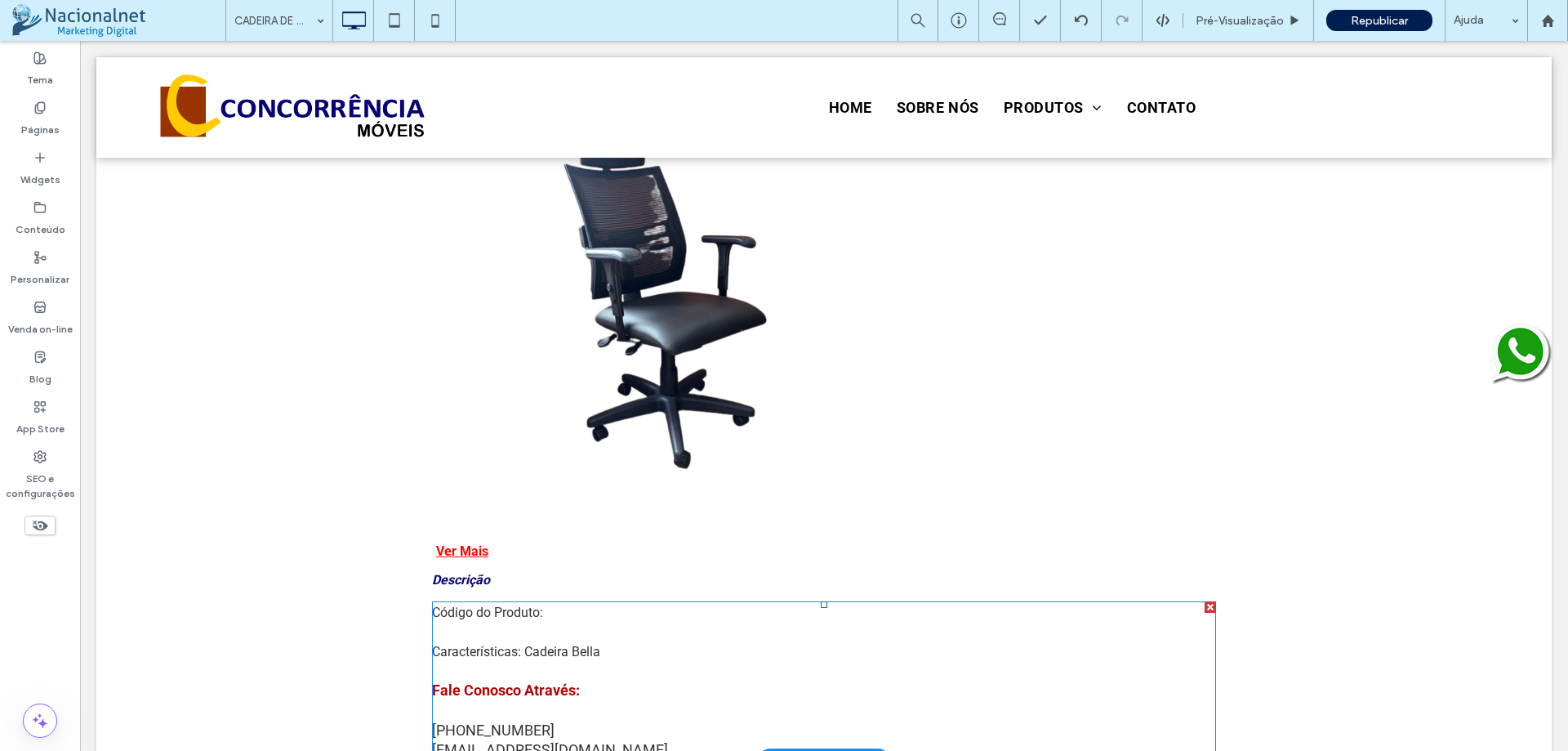
click at [599, 662] on div "Características: Cadeira Bella" at bounding box center [824, 652] width 784 height 20
type input "****"
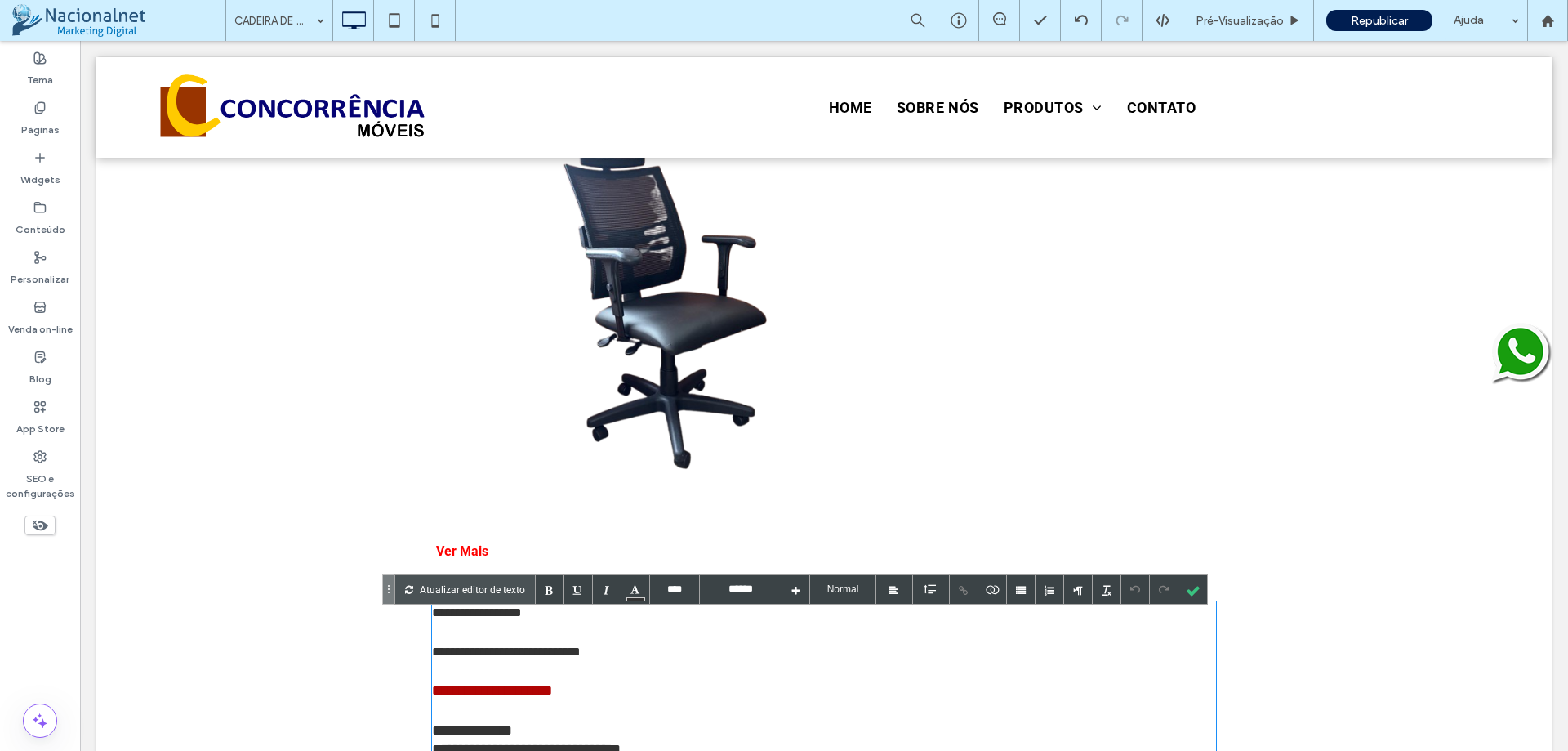
click at [611, 662] on div "**********" at bounding box center [824, 652] width 784 height 20
drag, startPoint x: 598, startPoint y: 664, endPoint x: 577, endPoint y: 664, distance: 21.0
click at [577, 662] on div "**********" at bounding box center [824, 652] width 784 height 20
click at [571, 662] on div "**********" at bounding box center [824, 652] width 784 height 20
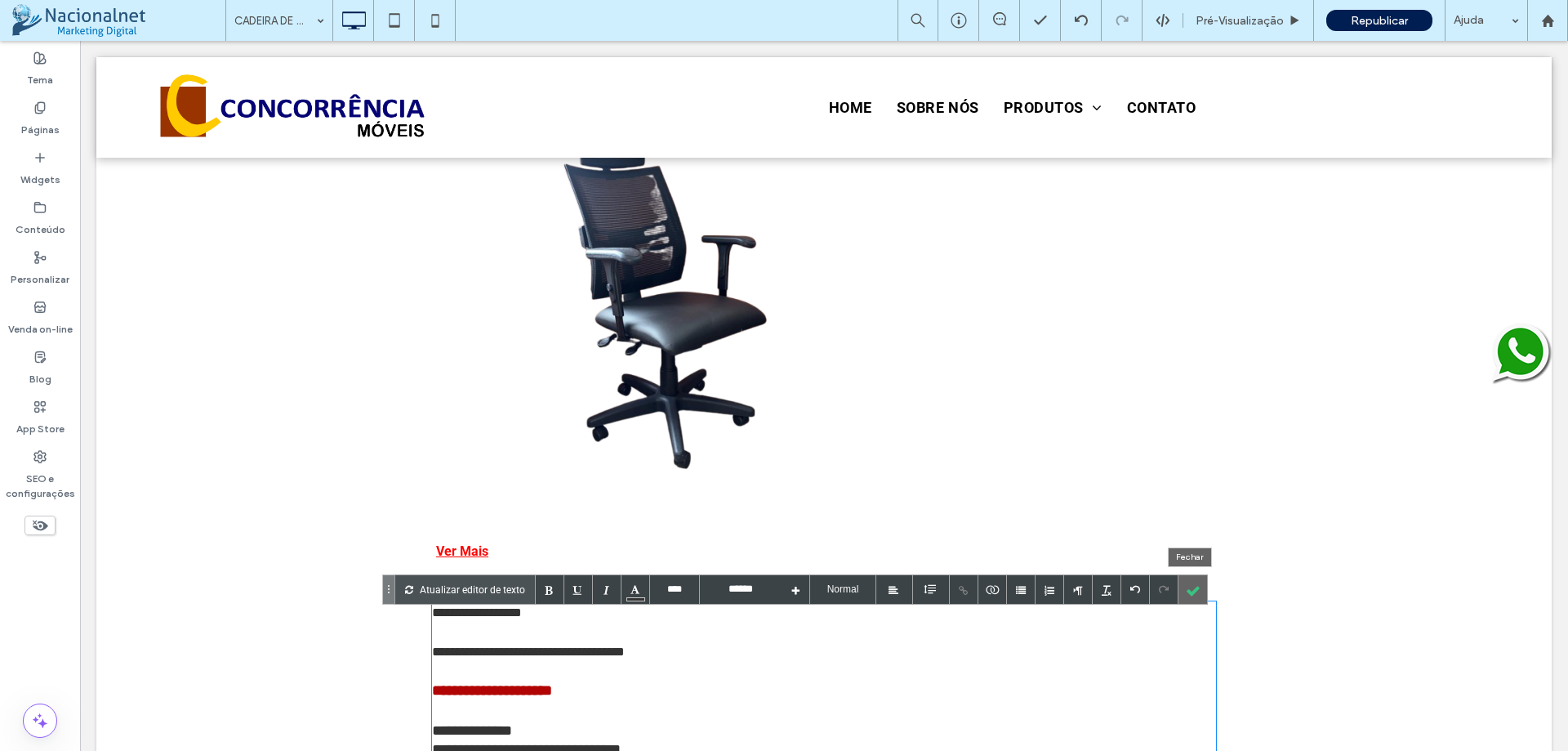
click at [1202, 596] on div at bounding box center [1193, 589] width 28 height 28
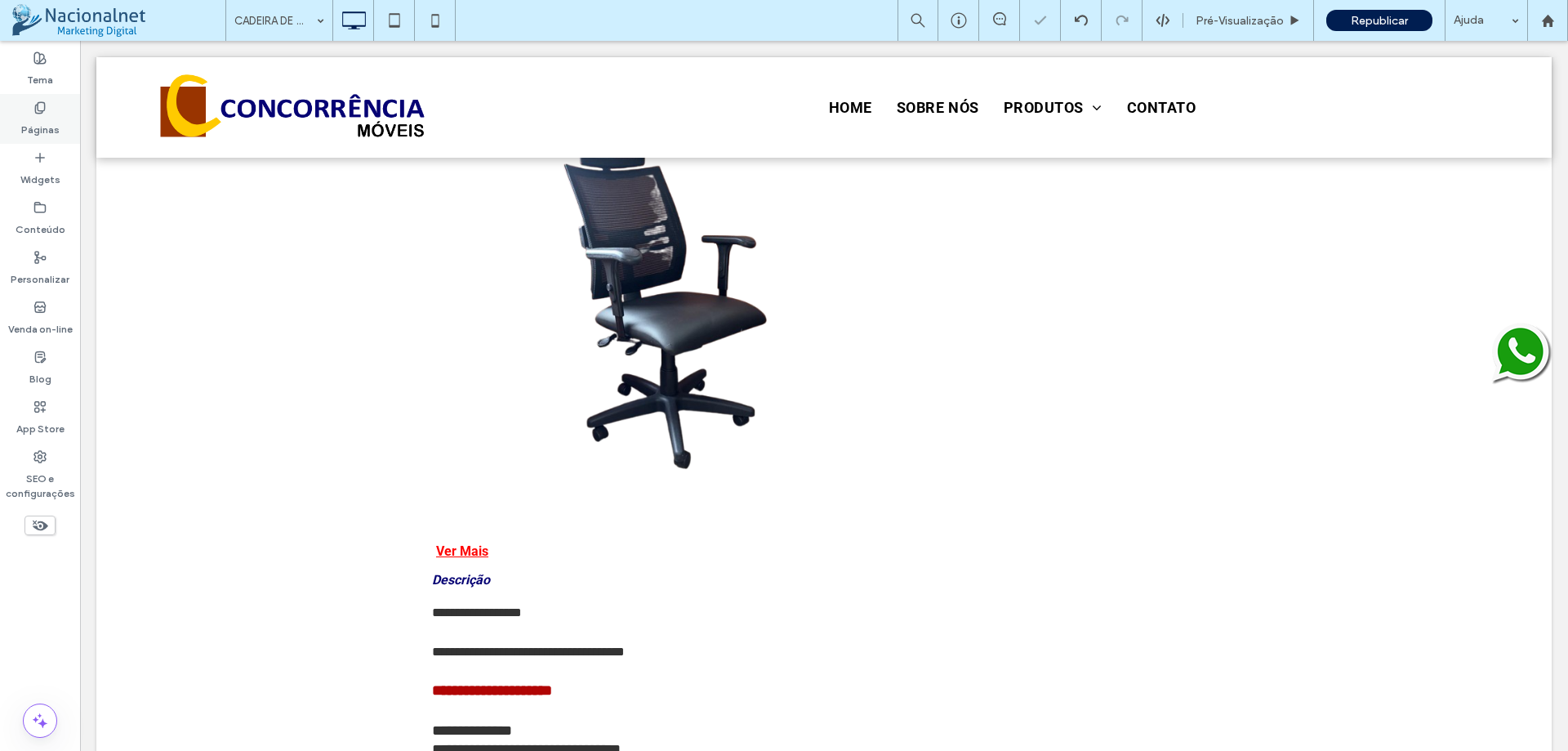
click at [28, 110] on div "Páginas" at bounding box center [40, 119] width 80 height 50
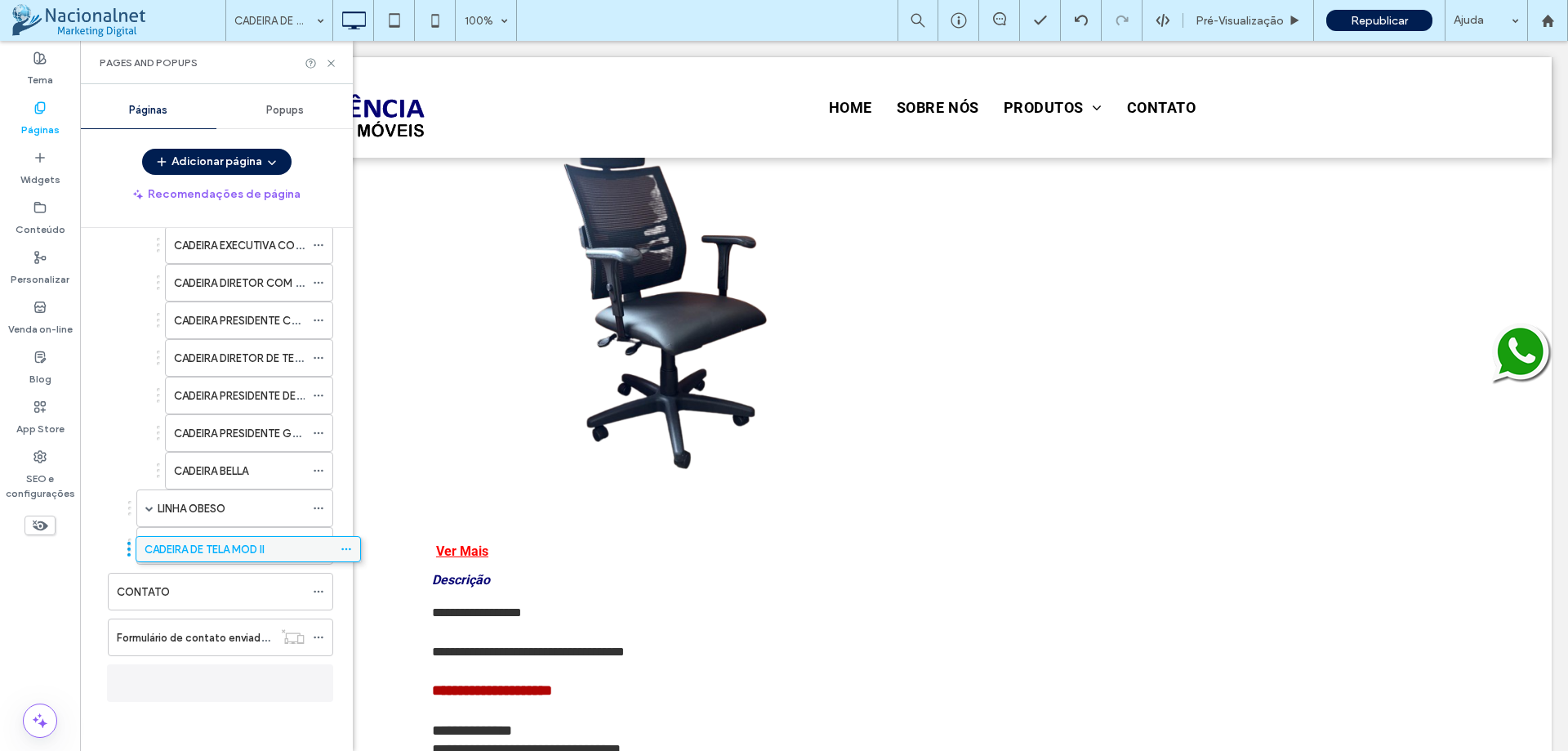
scroll to position [1353, 0]
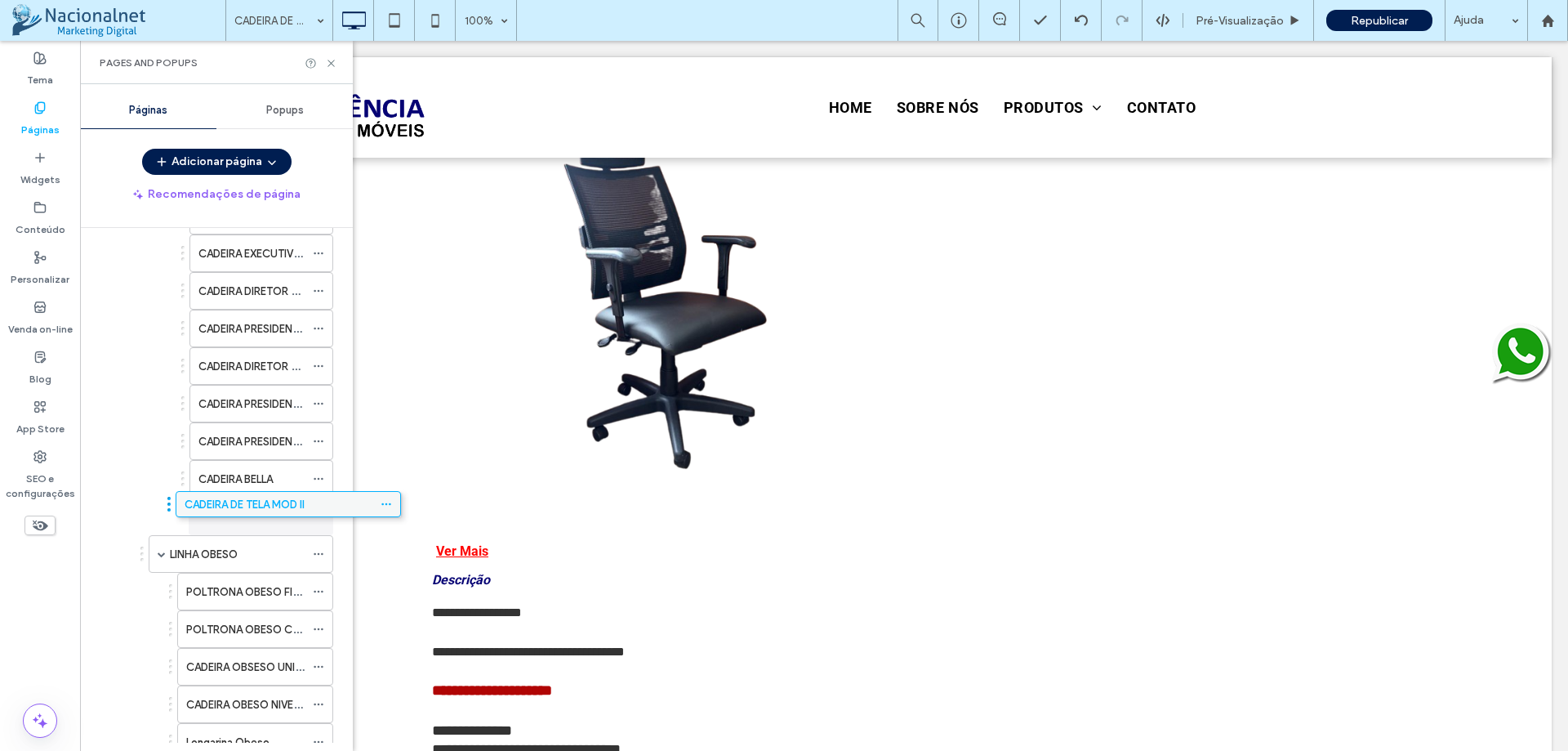
drag, startPoint x: 137, startPoint y: 679, endPoint x: 205, endPoint y: 506, distance: 185.9
click at [316, 514] on icon at bounding box center [319, 517] width 11 height 11
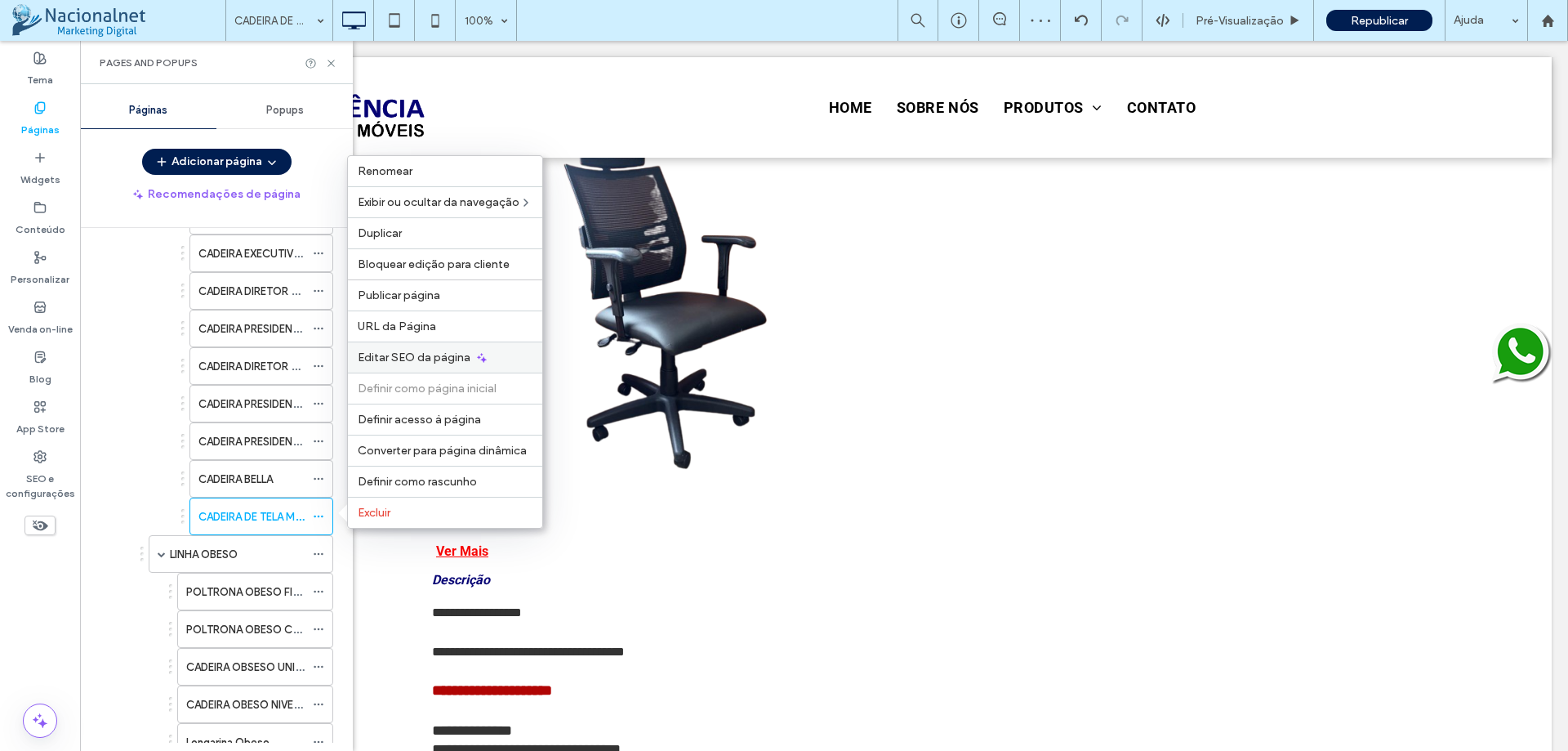
click at [432, 351] on span "Editar SEO da página" at bounding box center [414, 358] width 113 height 14
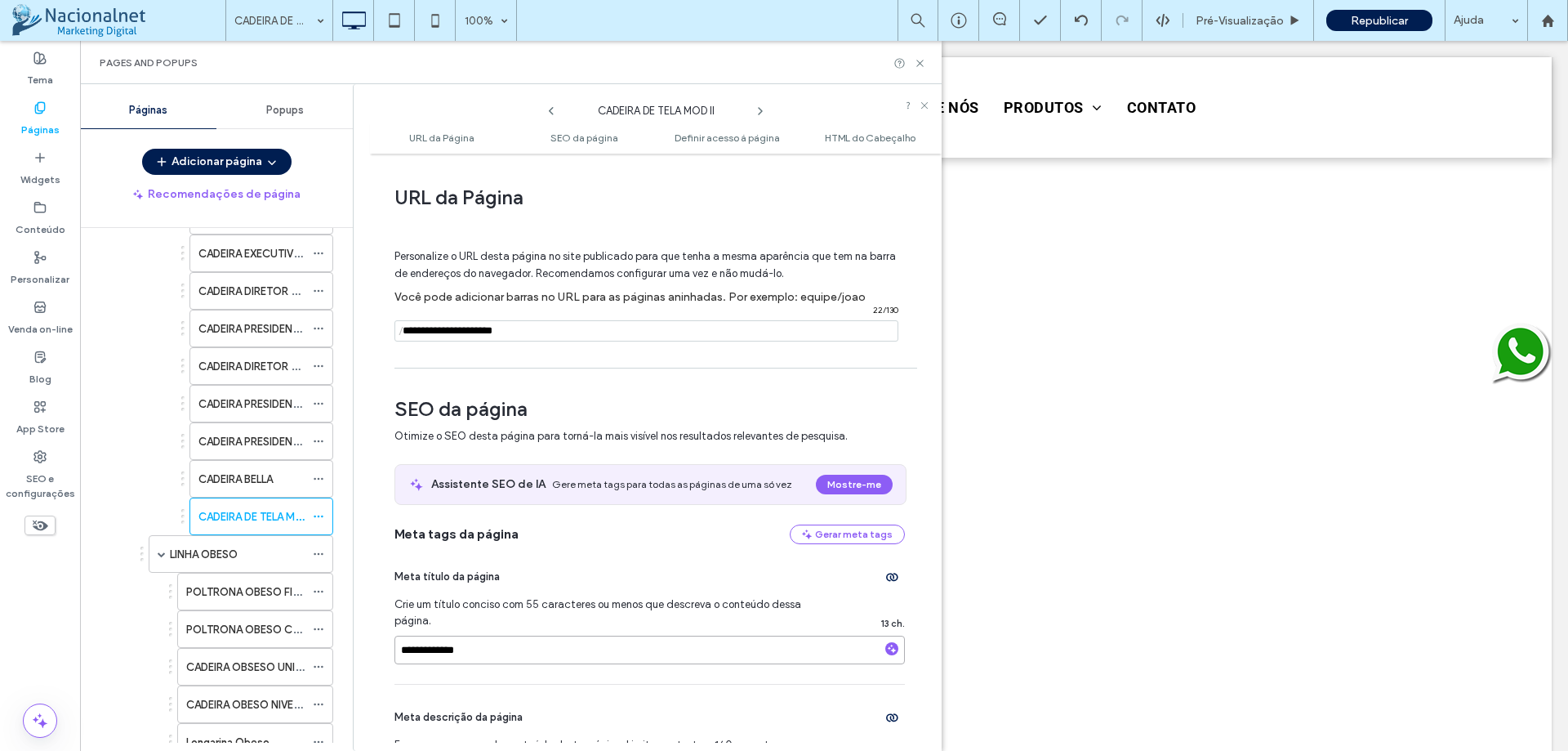
click at [491, 659] on input "**********" at bounding box center [649, 650] width 511 height 28
type input "**********"
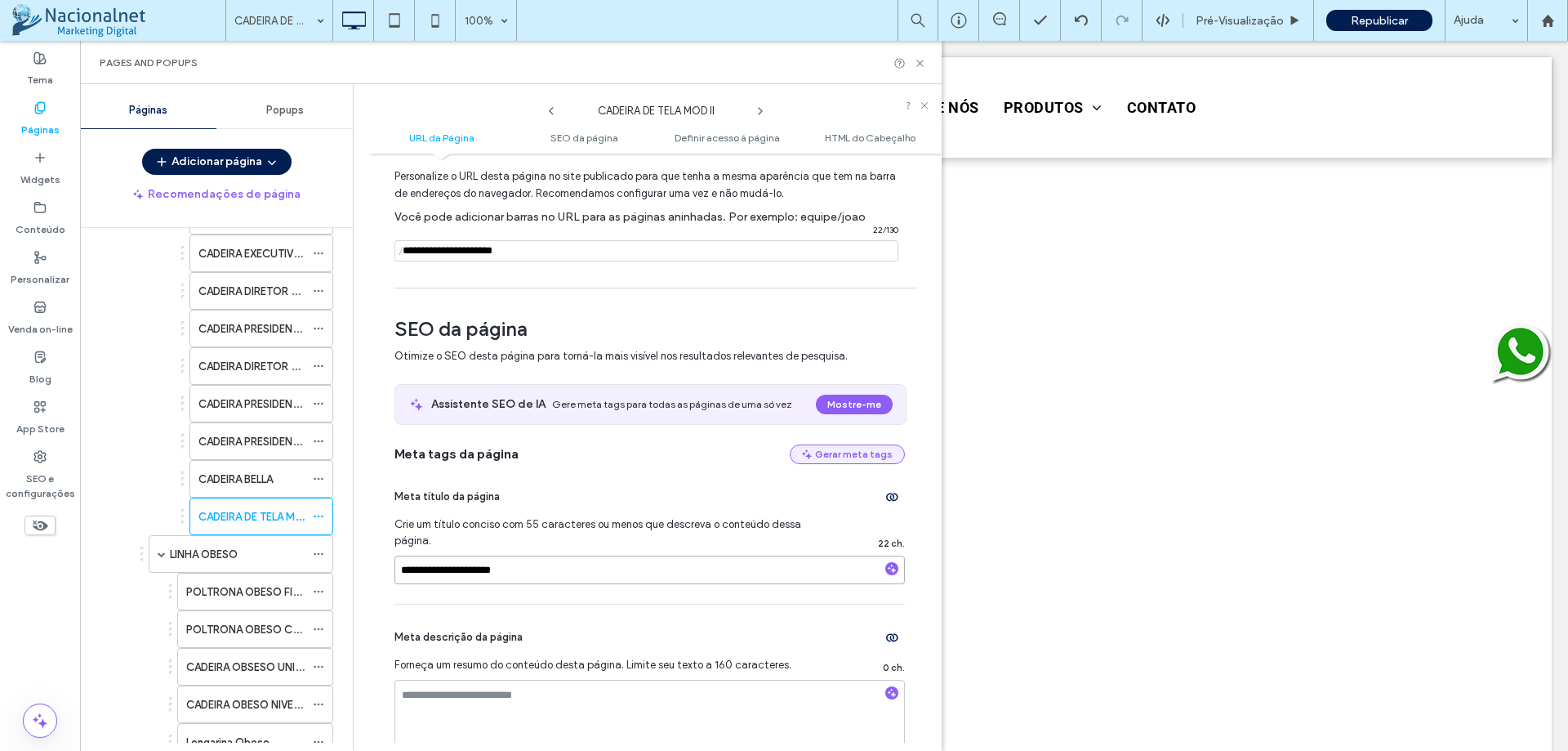
scroll to position [246, 0]
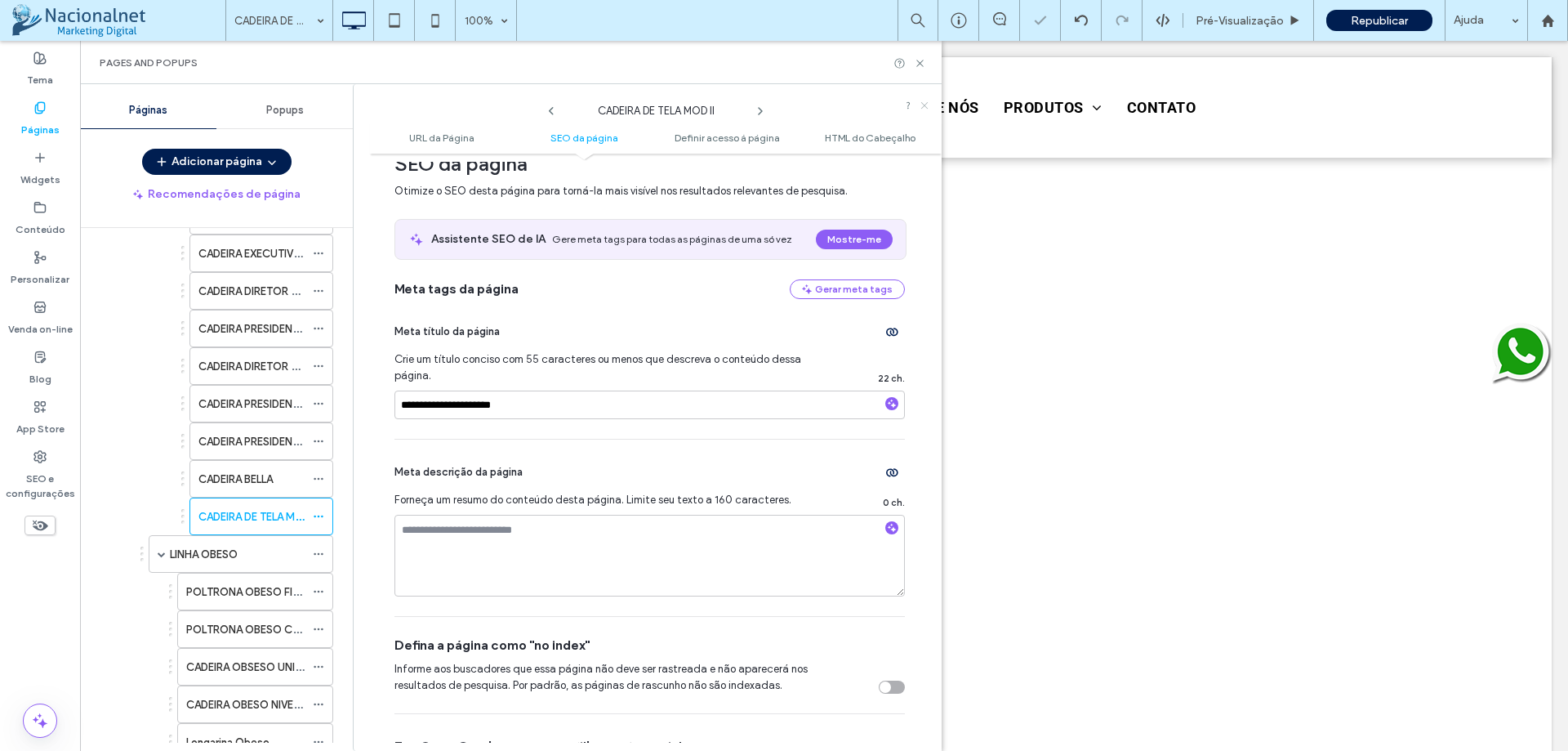
click at [922, 103] on icon at bounding box center [925, 105] width 9 height 9
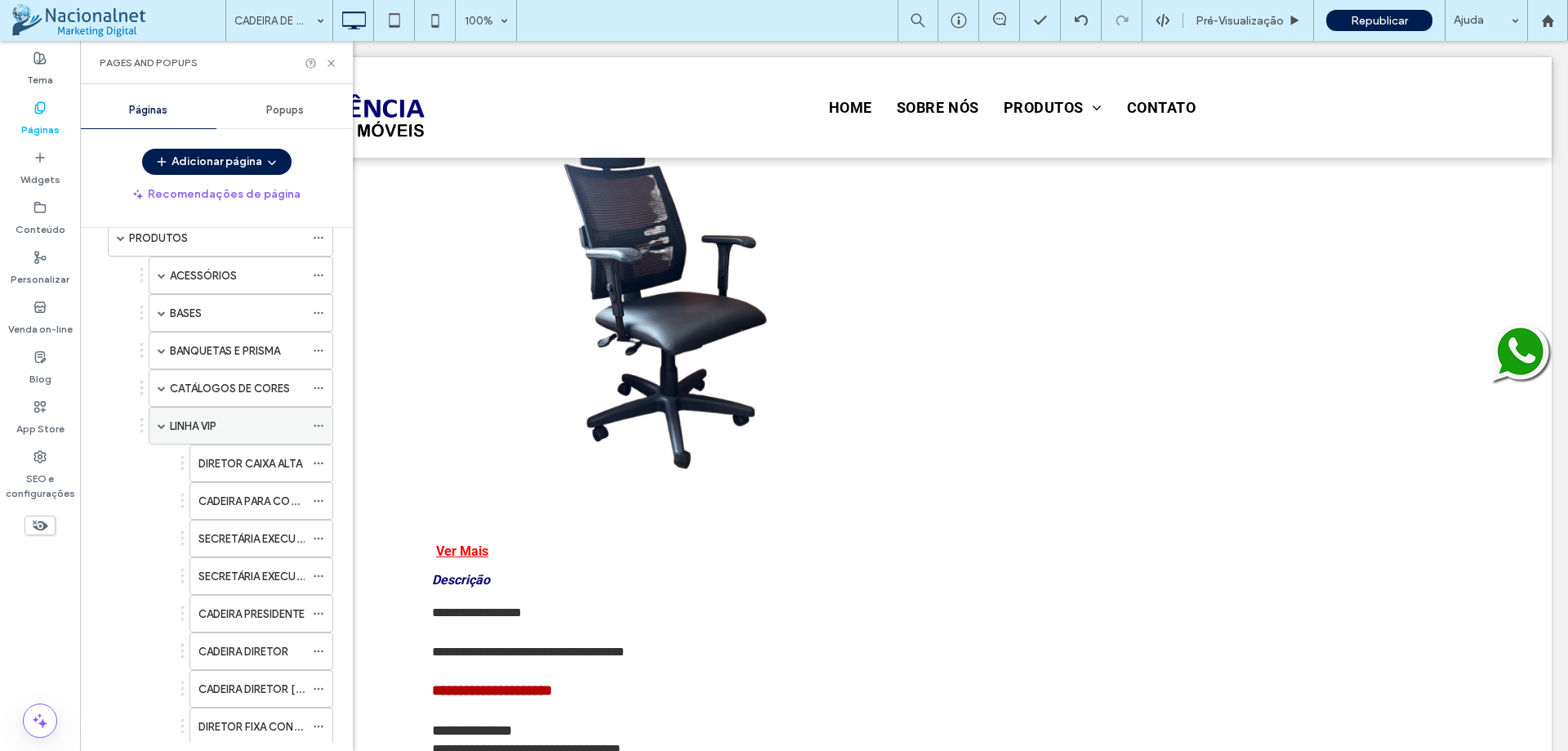
scroll to position [127, 0]
click at [265, 432] on div "LINHA VIP" at bounding box center [237, 427] width 135 height 17
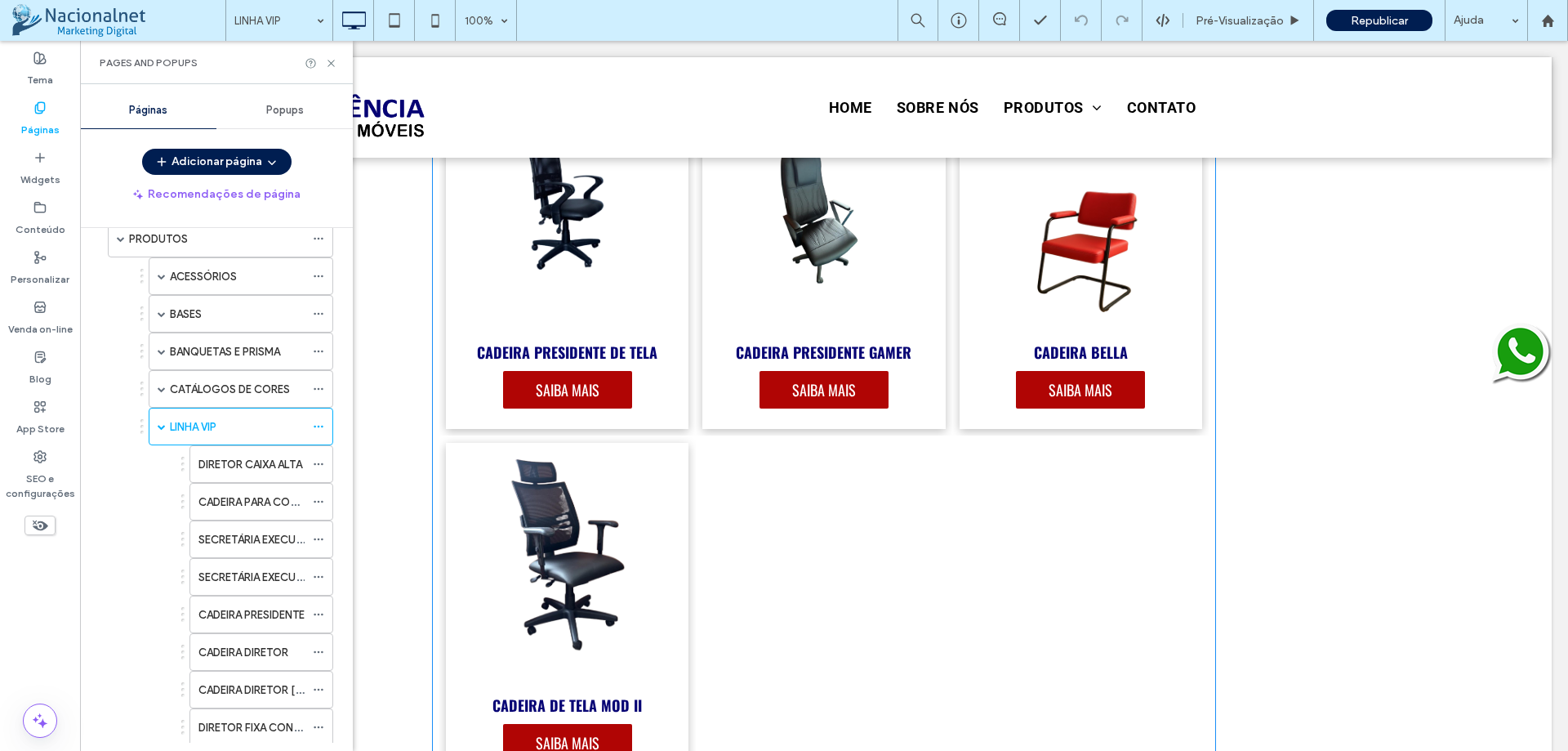
scroll to position [4250, 0]
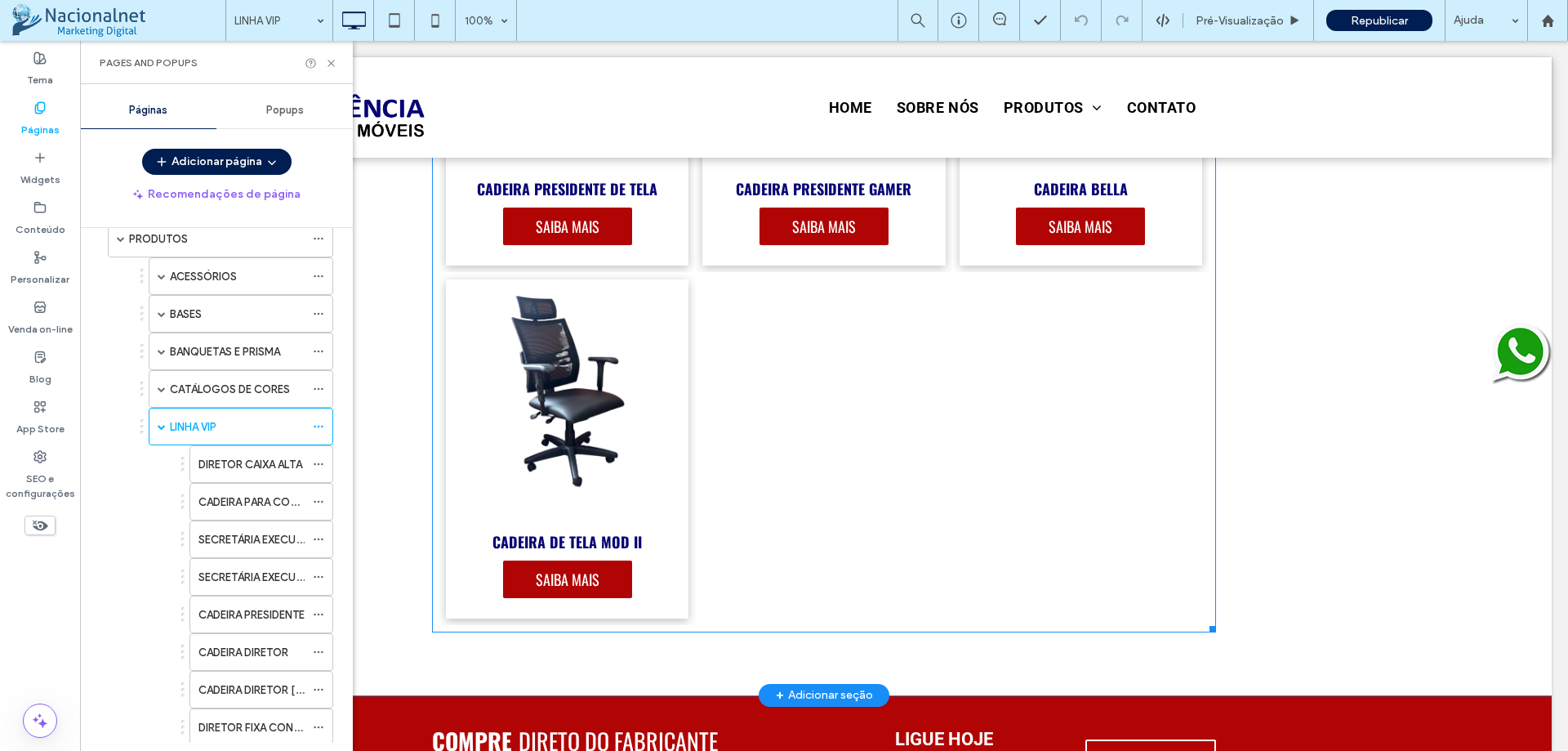
click at [656, 437] on link at bounding box center [567, 399] width 258 height 254
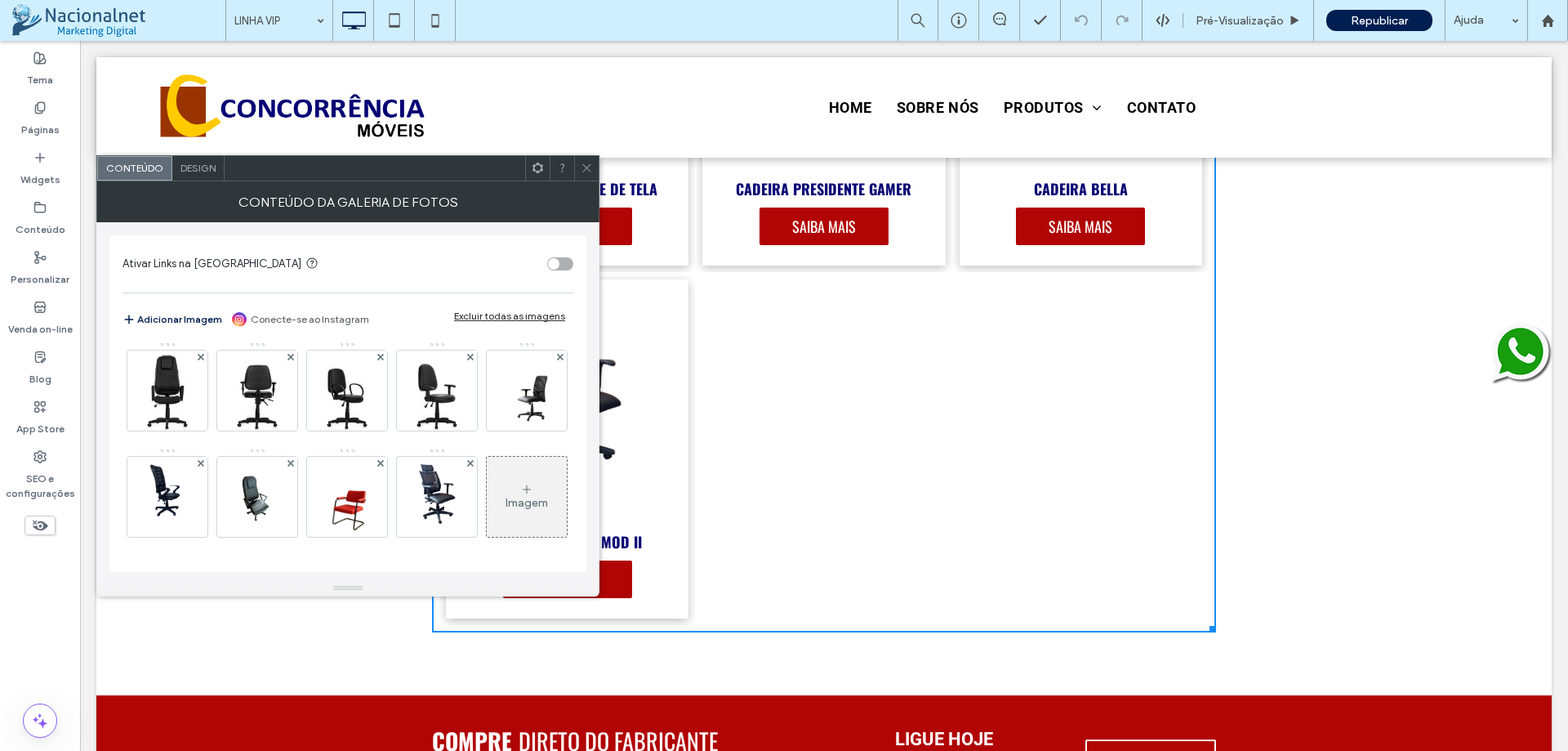
scroll to position [748, 0]
click at [414, 501] on img at bounding box center [436, 496] width 45 height 80
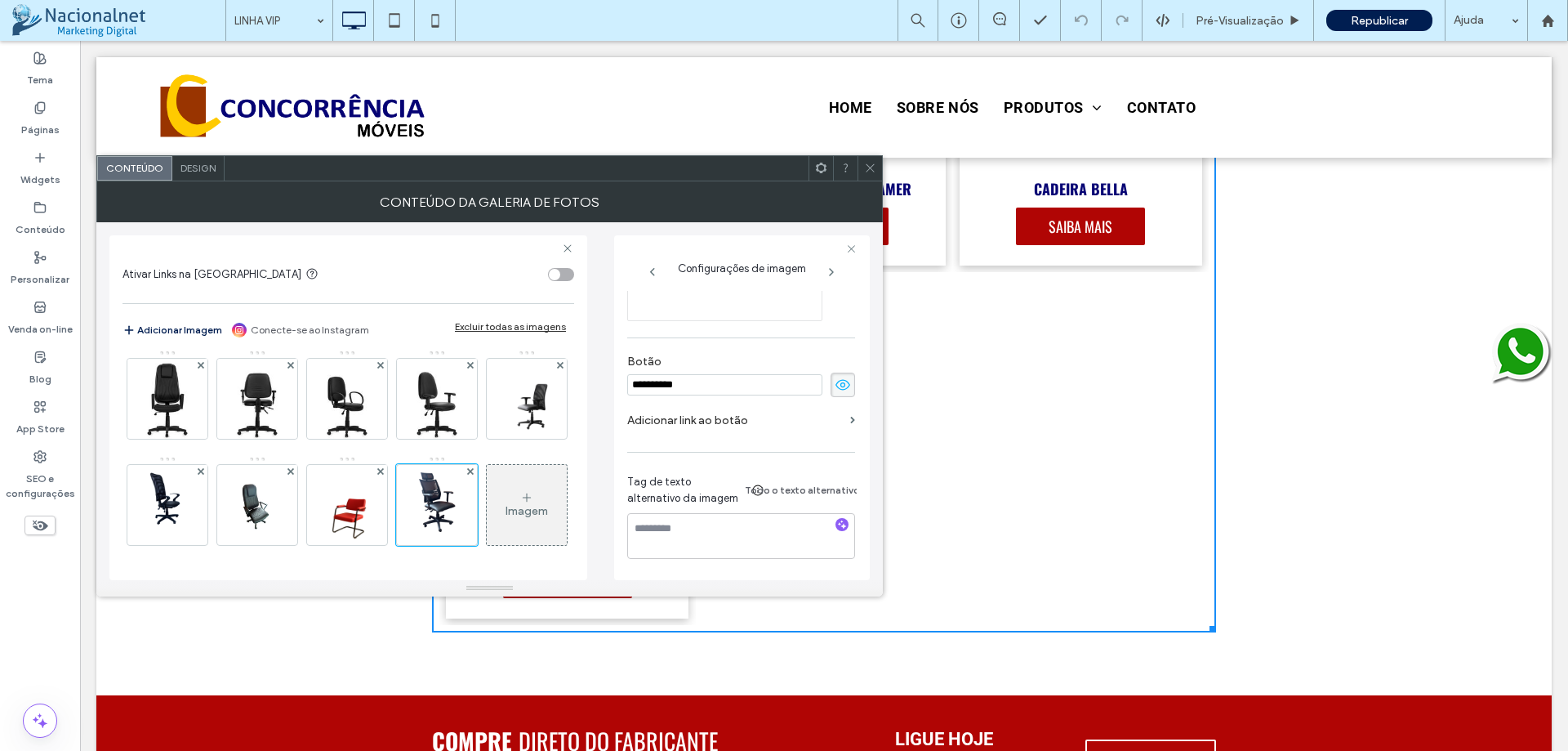
scroll to position [496, 0]
click at [845, 438] on div "**********" at bounding box center [741, 198] width 228 height 762
click at [841, 406] on section "Adicionar link ao botão" at bounding box center [741, 424] width 228 height 39
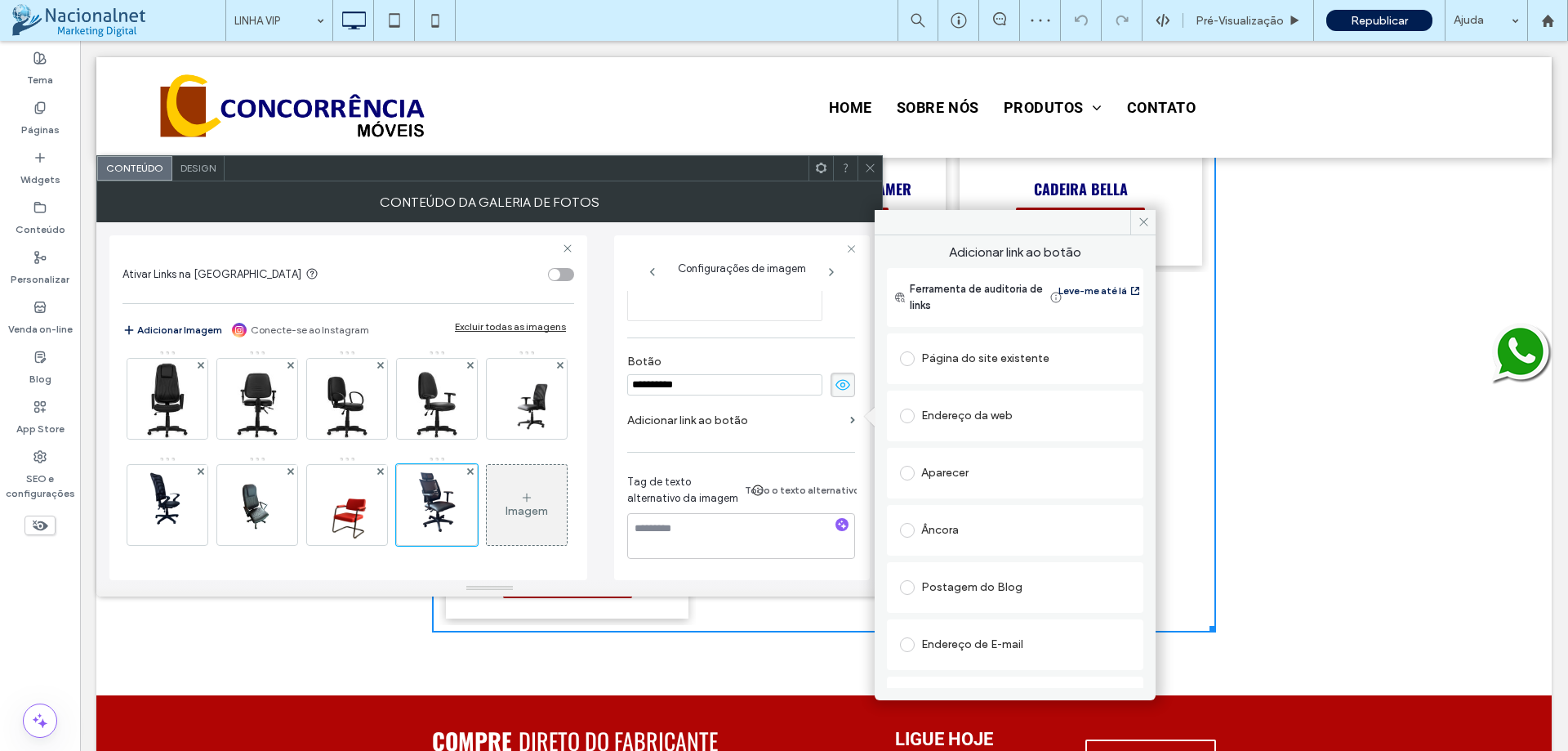
click at [1041, 353] on div "Página do site existente" at bounding box center [1015, 359] width 230 height 26
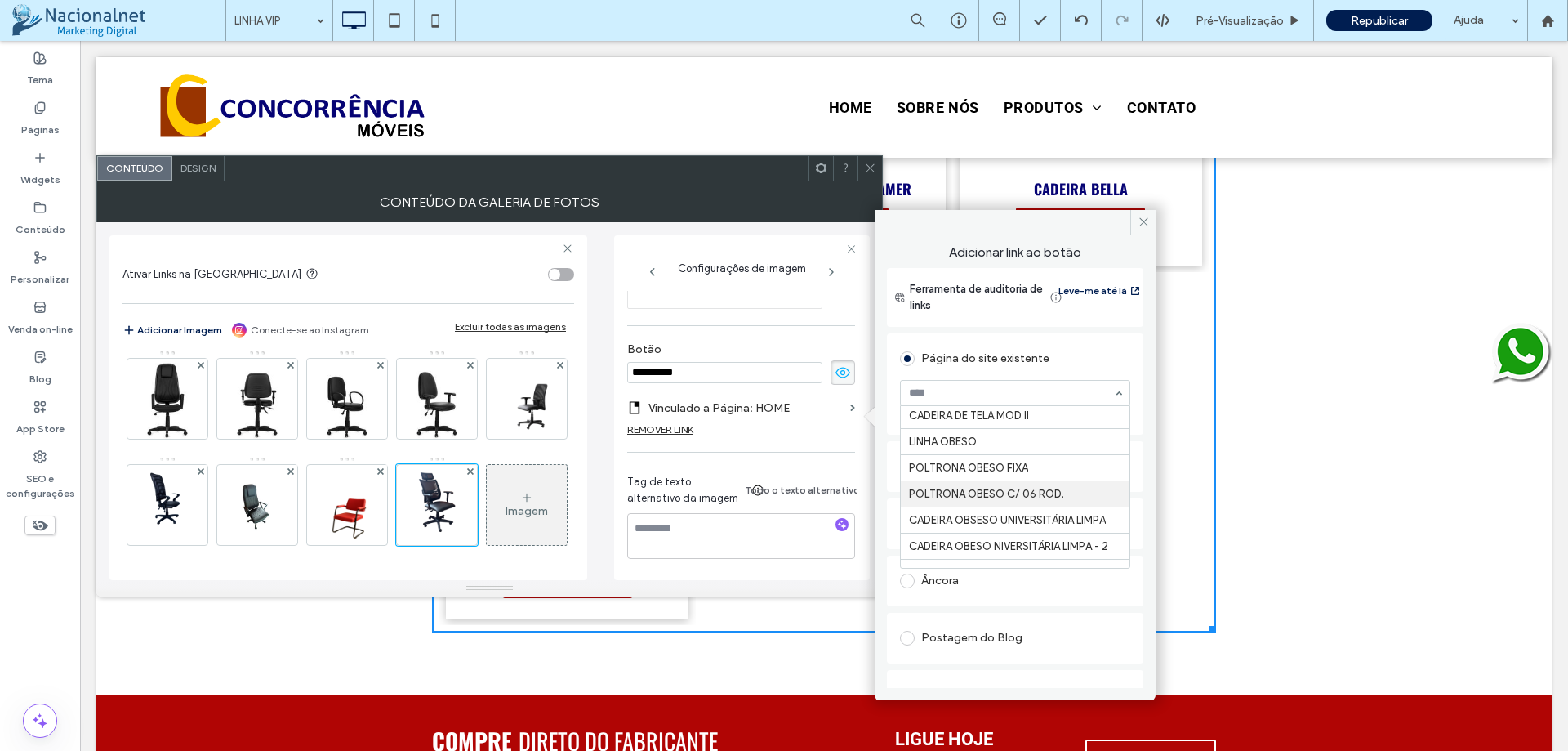
scroll to position [2615, 0]
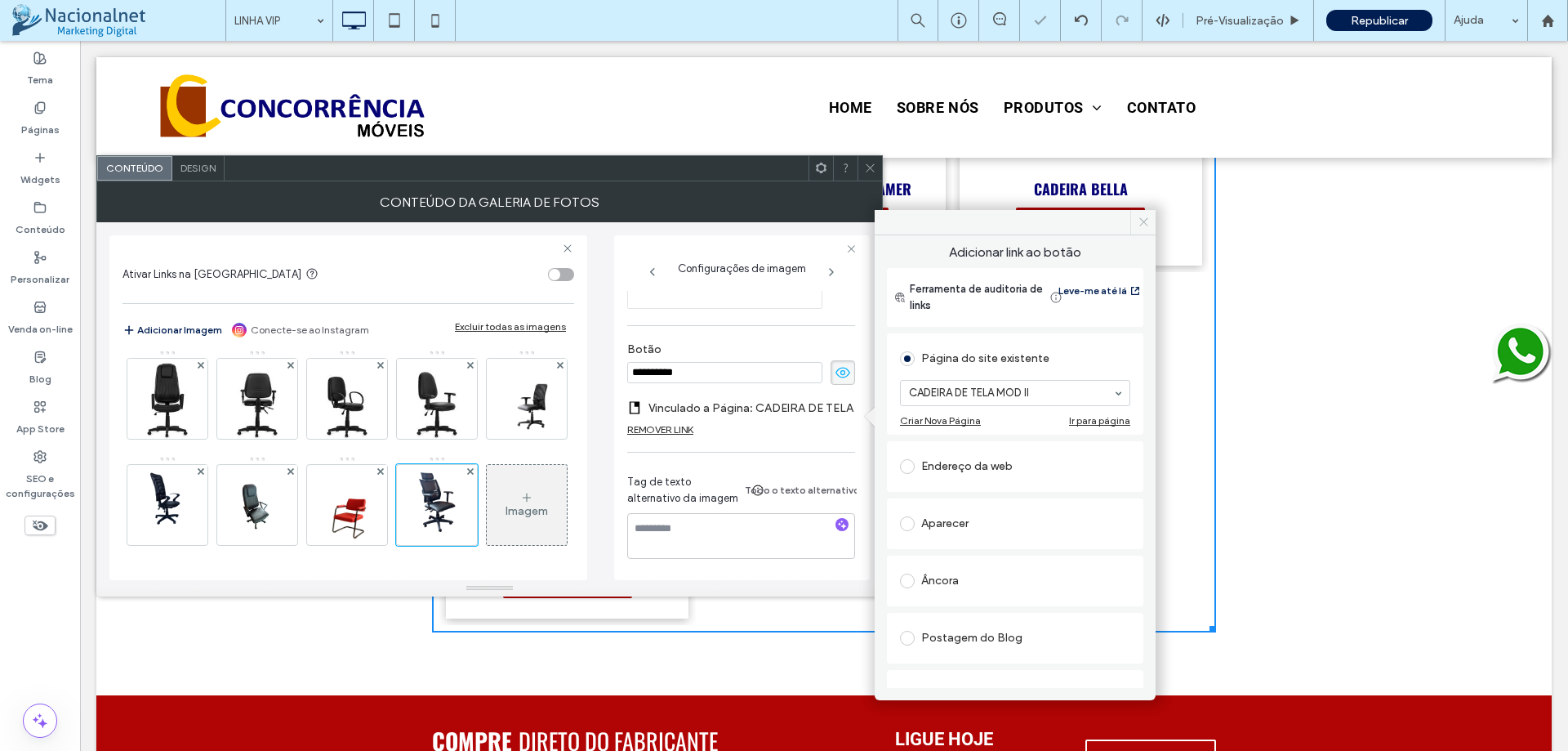
click at [1145, 224] on use at bounding box center [1143, 222] width 8 height 8
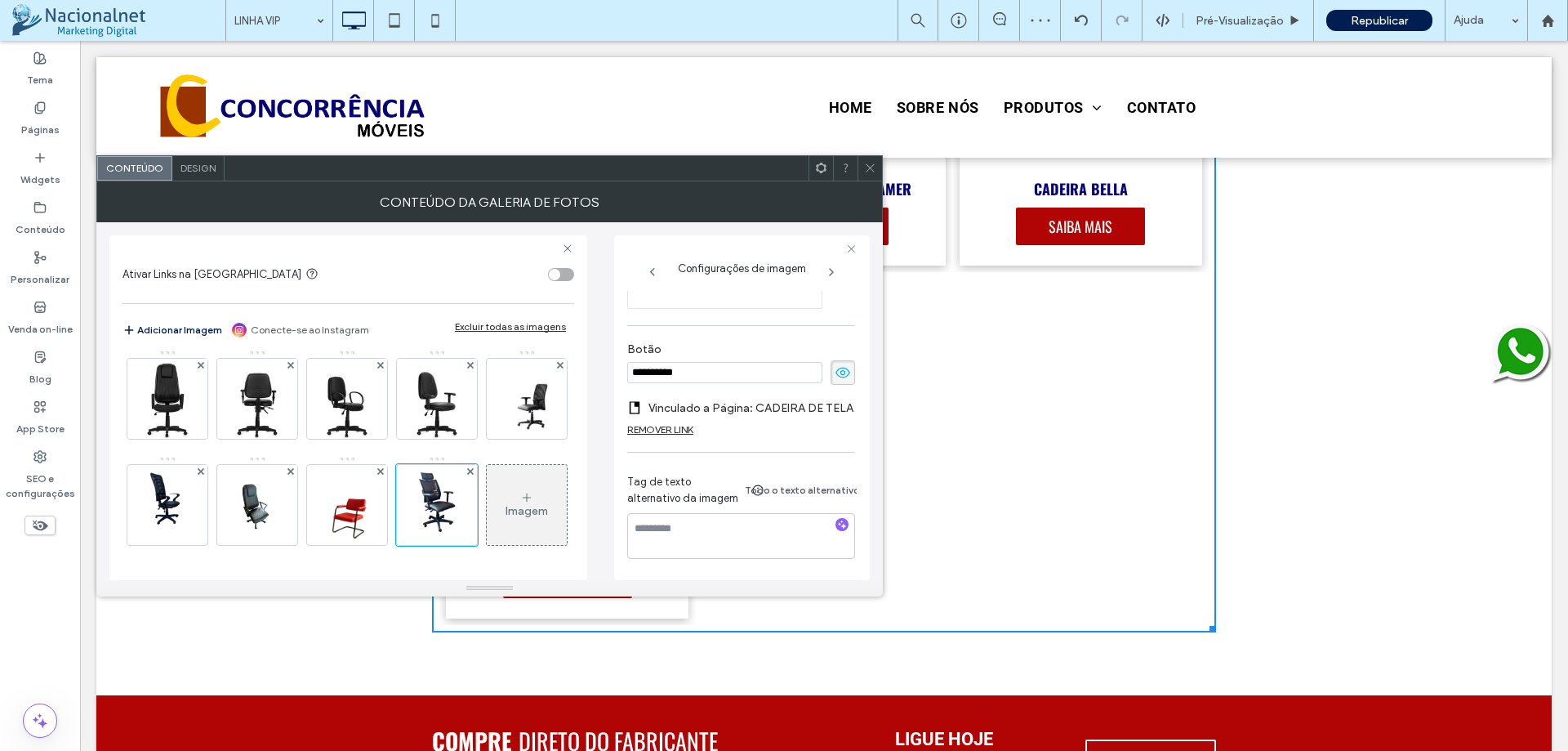
click at [871, 177] on span at bounding box center [870, 168] width 12 height 24
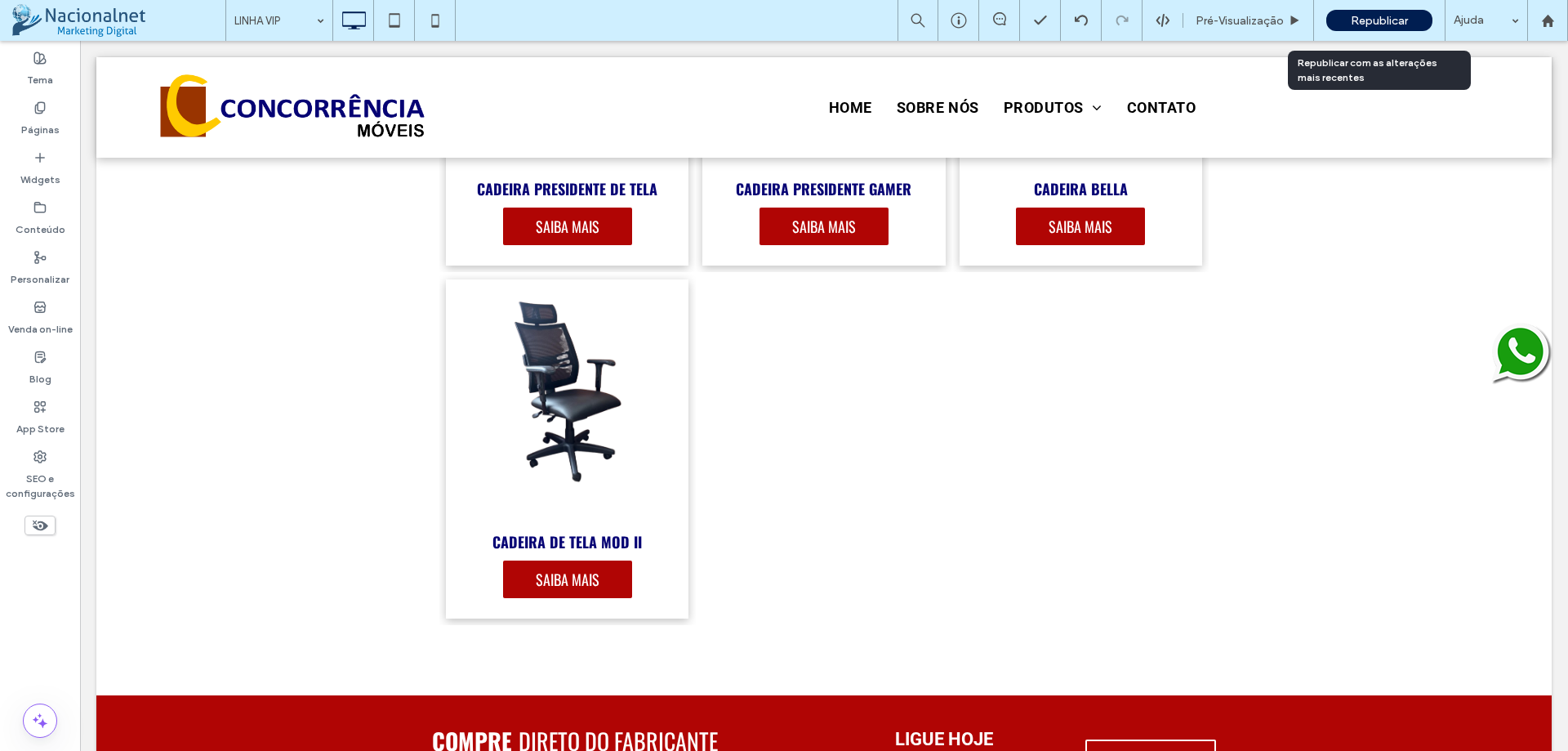
click at [1380, 21] on span "Republicar" at bounding box center [1379, 21] width 57 height 14
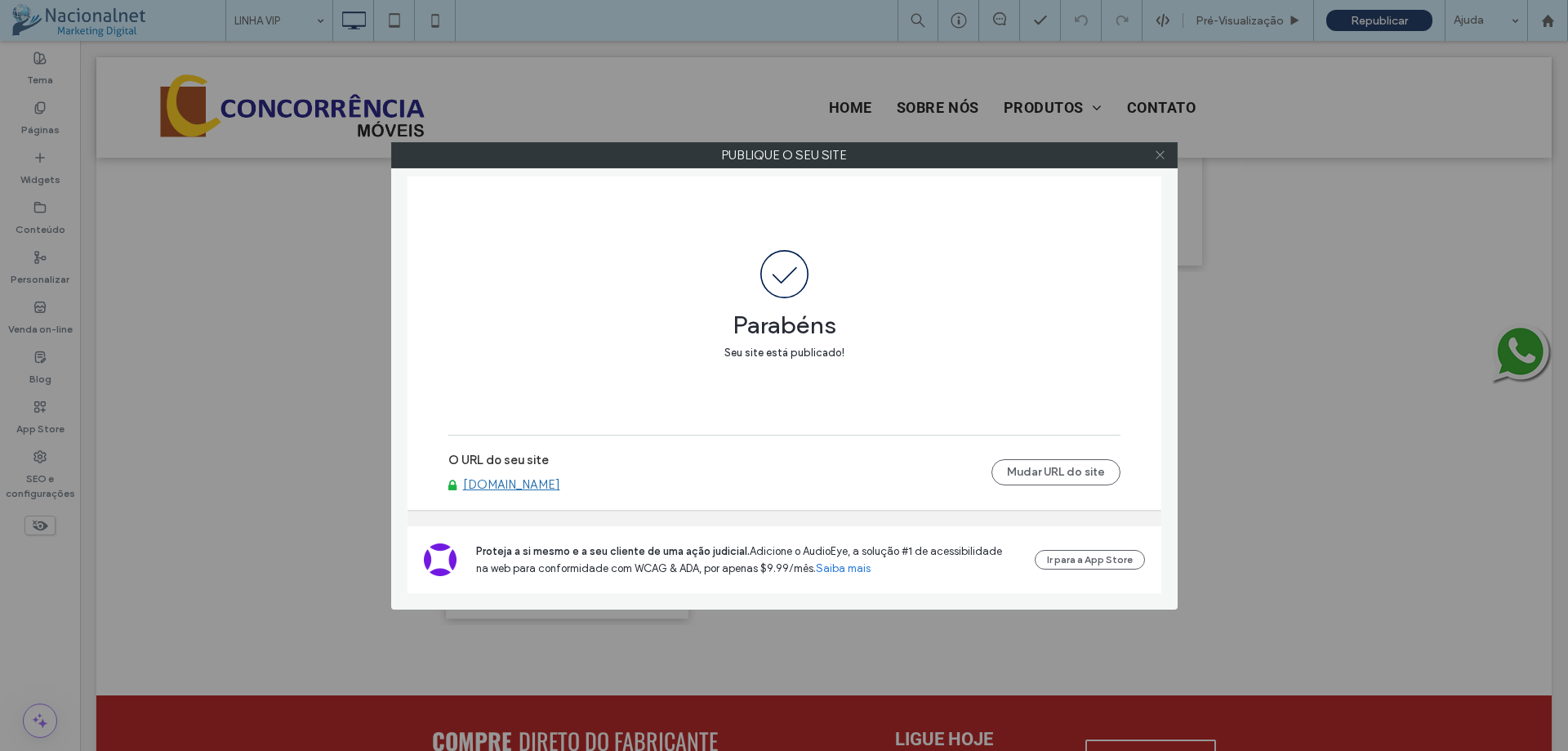
click at [1160, 158] on icon at bounding box center [1160, 154] width 12 height 12
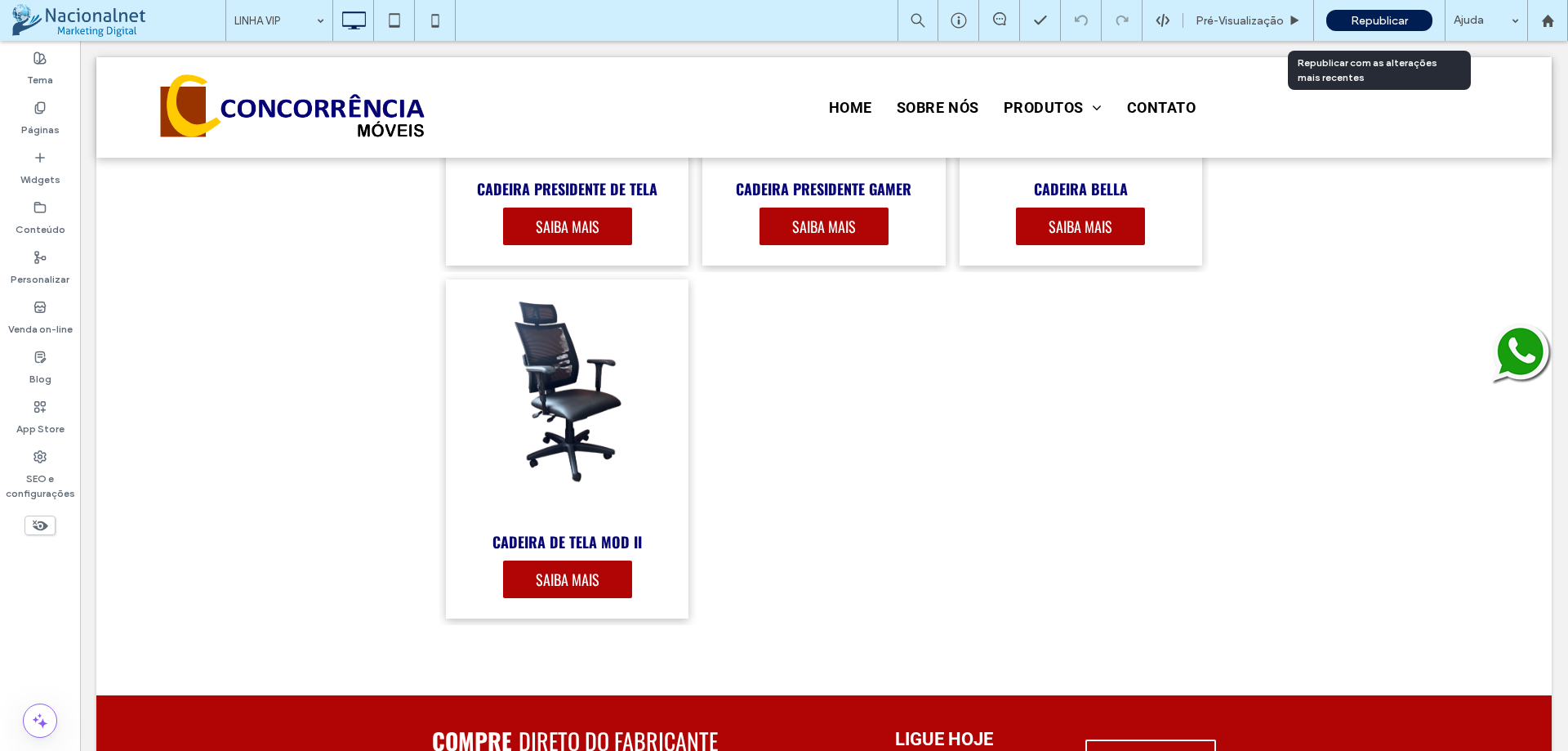
click at [1362, 24] on span "Republicar" at bounding box center [1379, 21] width 57 height 14
